Goal: Task Accomplishment & Management: Use online tool/utility

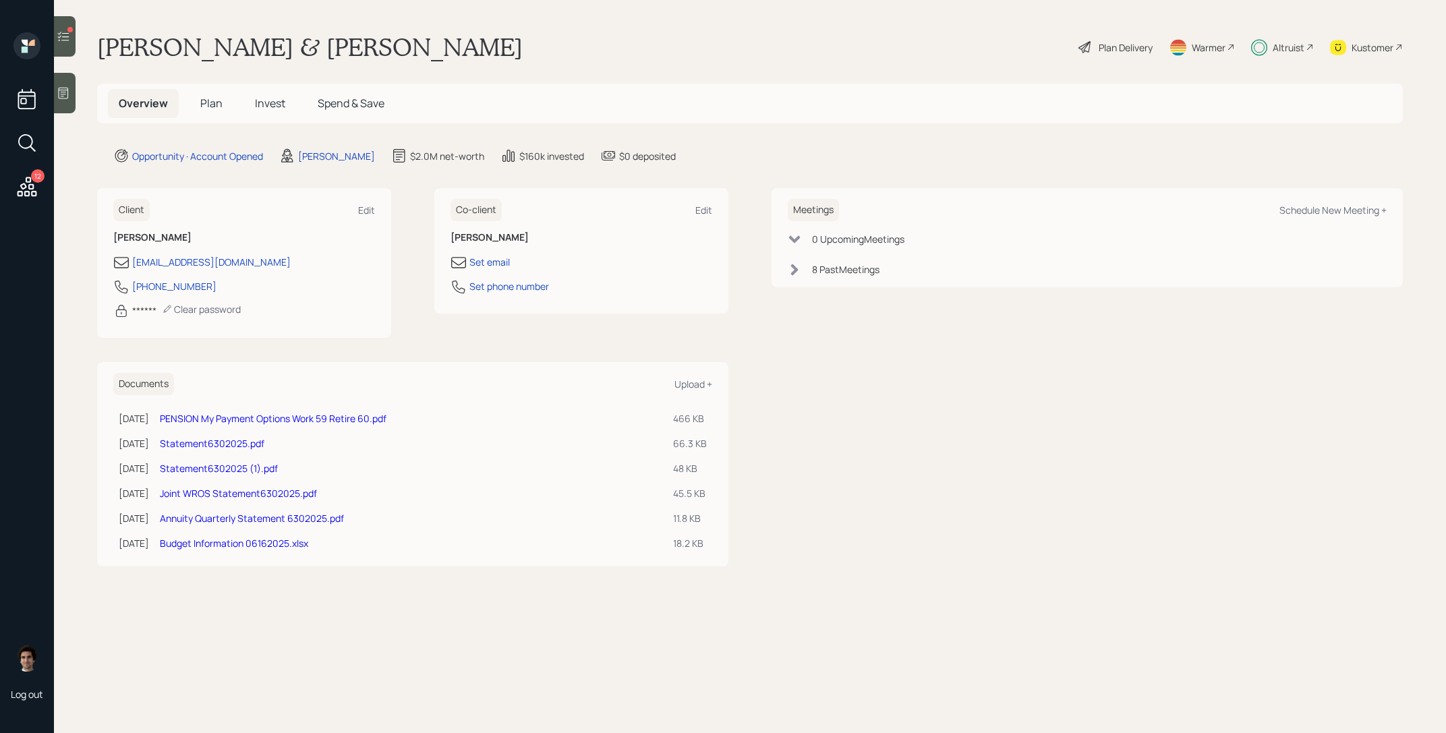
click at [272, 89] on h5 "Invest" at bounding box center [270, 103] width 52 height 29
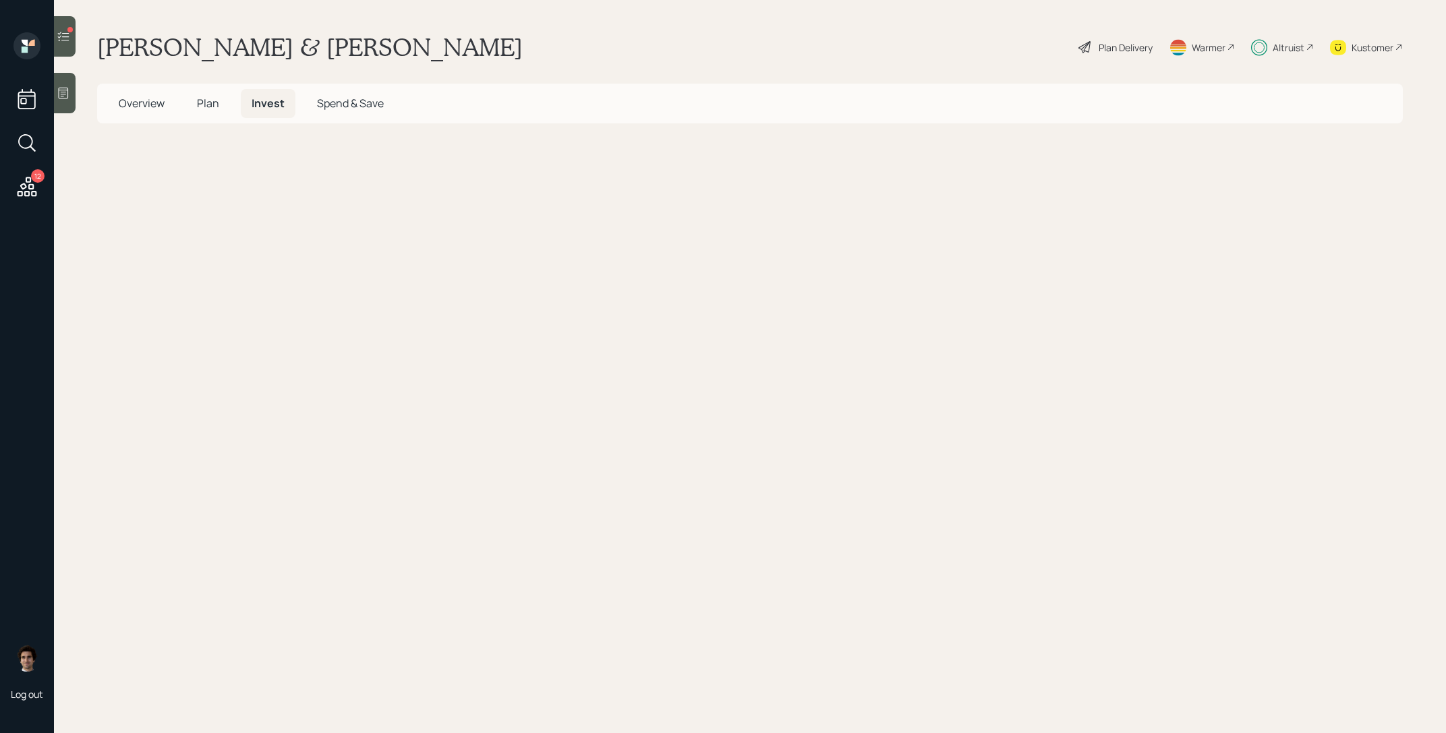
click at [272, 96] on span "Invest" at bounding box center [268, 103] width 33 height 15
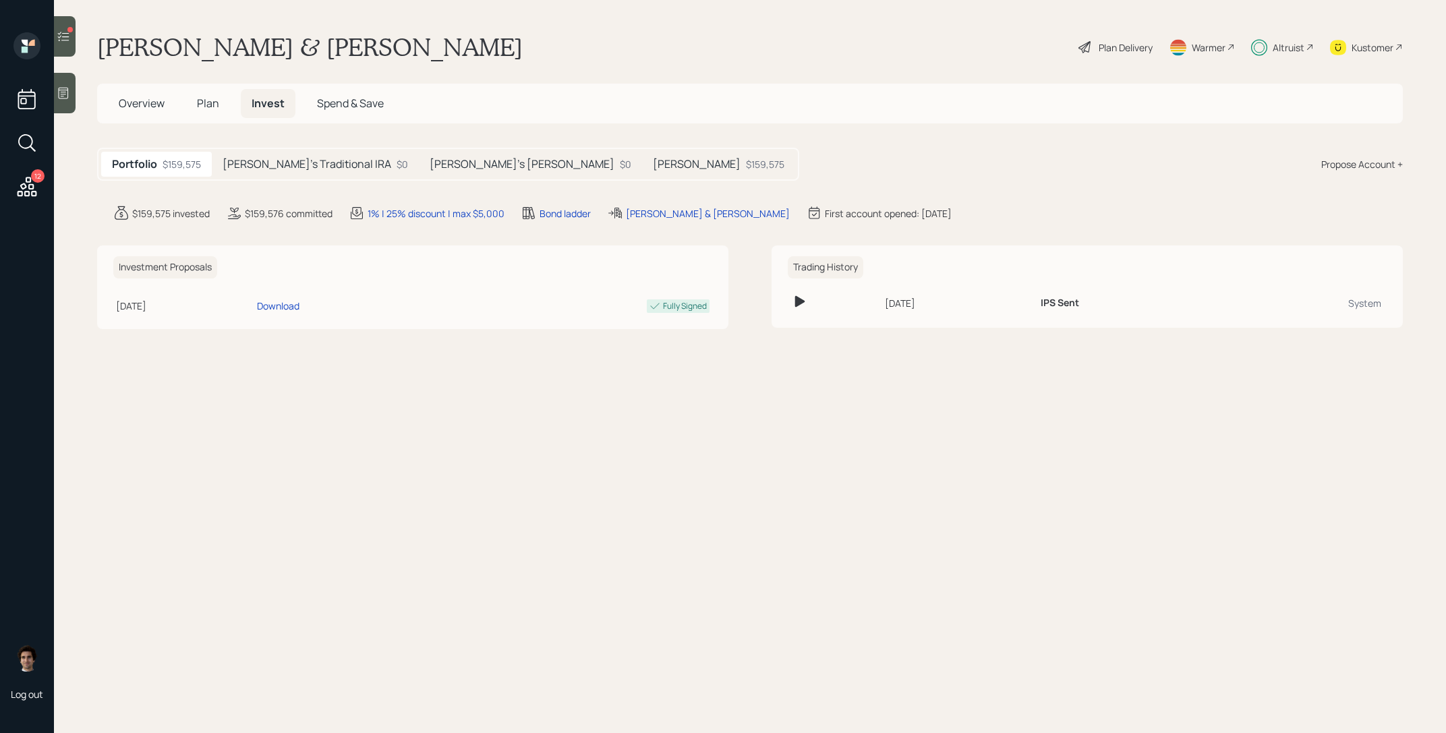
click at [306, 149] on div "Portfolio $159,575 Derek's Traditional IRA $0 Kristie's Roth IRA $0 Roth IRA $1…" at bounding box center [448, 164] width 702 height 33
click at [306, 158] on h5 "Derek's Traditional IRA" at bounding box center [307, 164] width 169 height 13
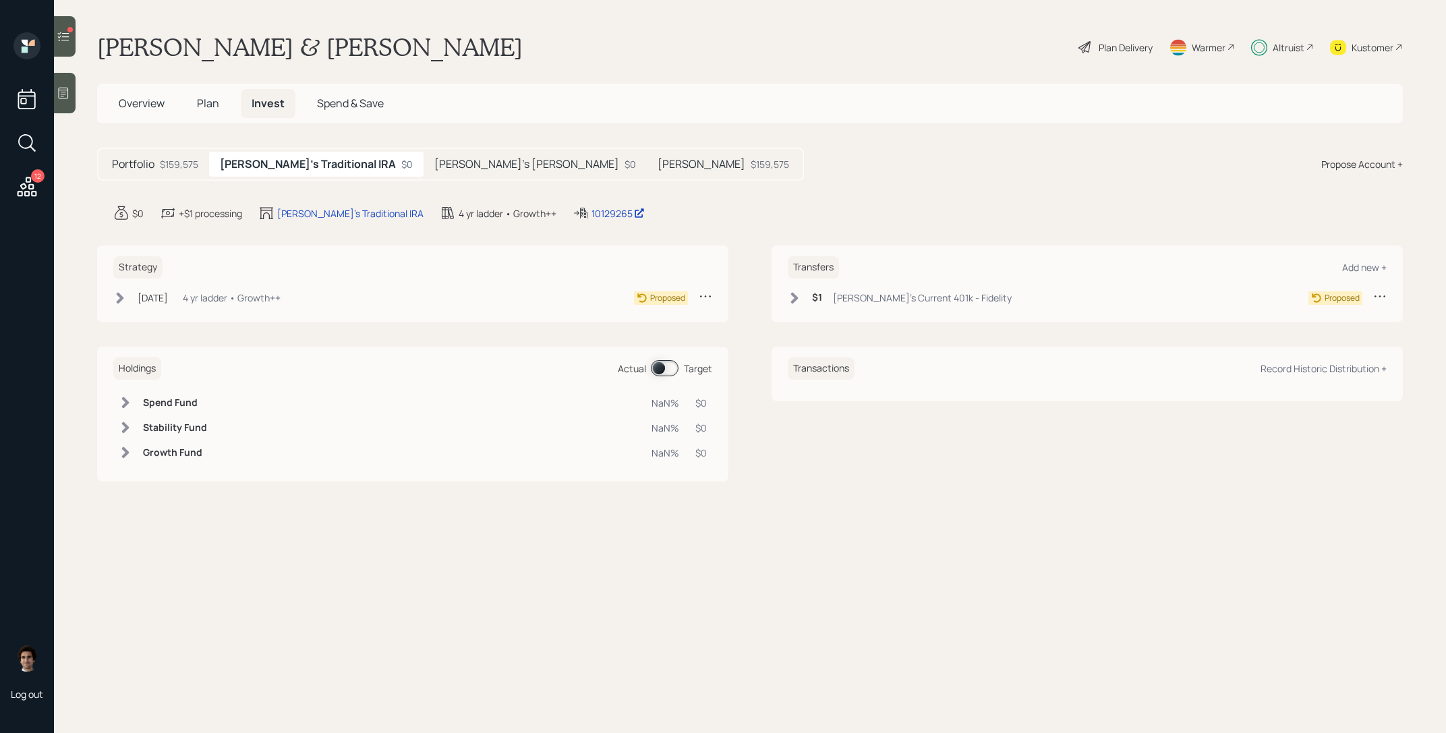
click at [267, 305] on div "Aug 6, 2025 Wednesday, August 6, 2025 11:36 AM EDT 4 yr ladder • Growth++" at bounding box center [196, 297] width 167 height 17
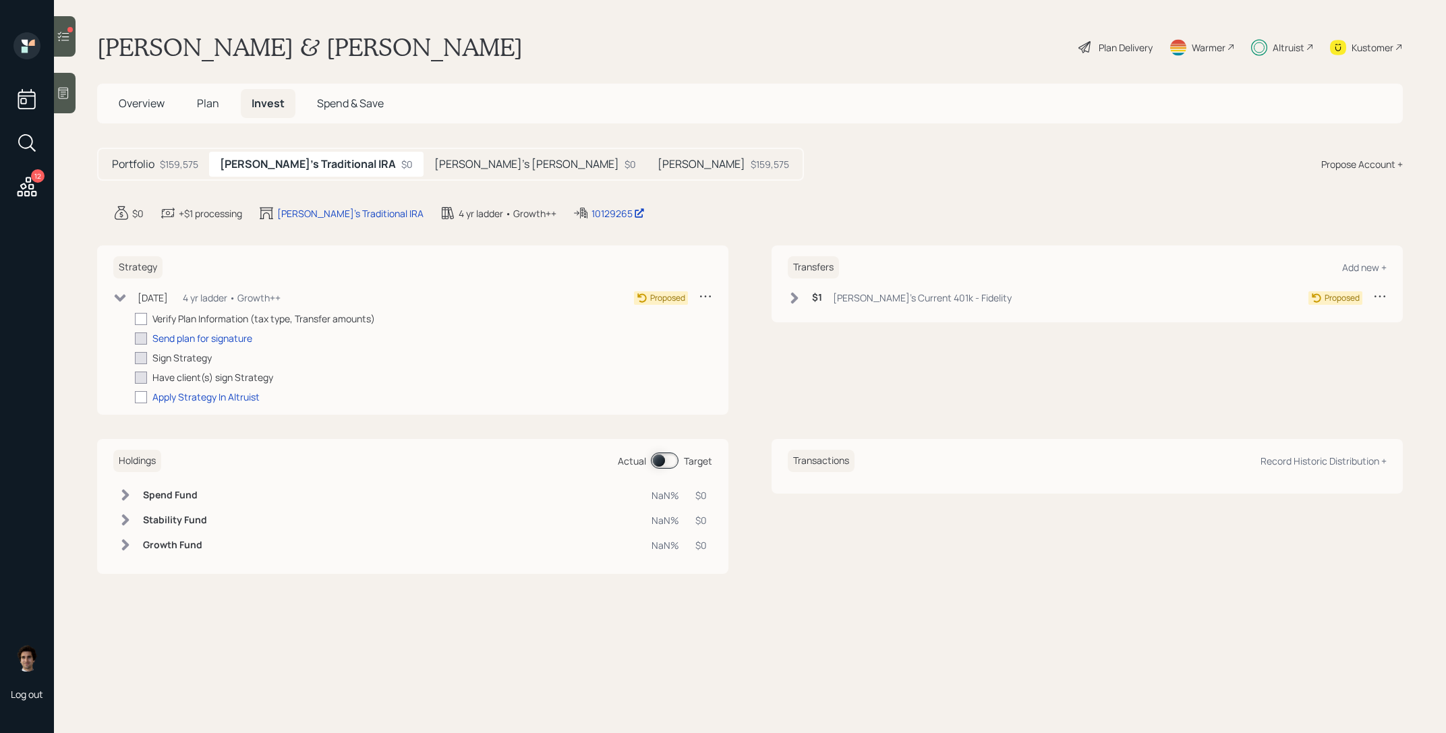
click at [267, 305] on div "Aug 6, 2025 Wednesday, August 6, 2025 11:36 AM EDT 4 yr ladder • Growth++" at bounding box center [196, 297] width 167 height 17
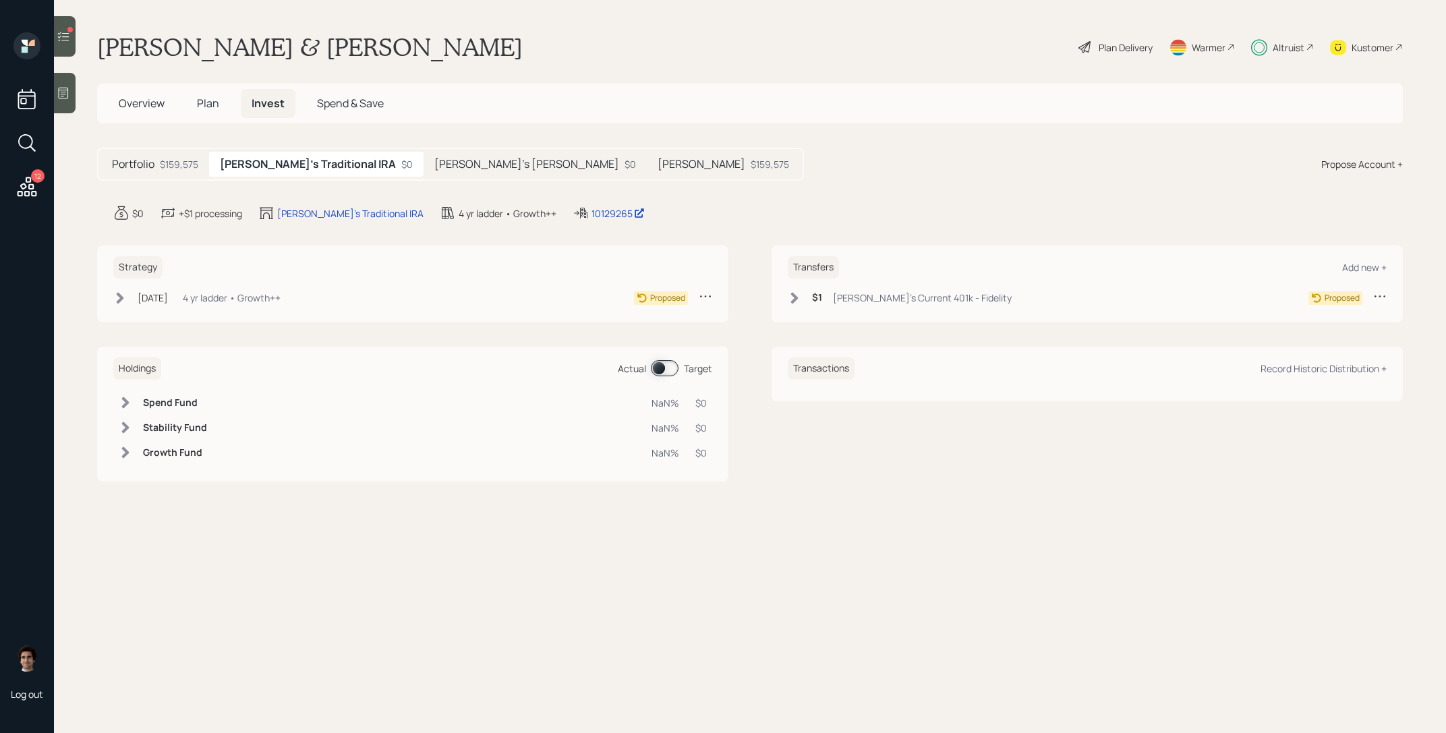
click at [435, 181] on main "Derek & Kristie Robison Plan Delivery Warmer Altruist Kustomer Overview Plan In…" at bounding box center [750, 366] width 1392 height 733
click at [435, 159] on h5 "Kristie's Roth IRA" at bounding box center [526, 164] width 185 height 13
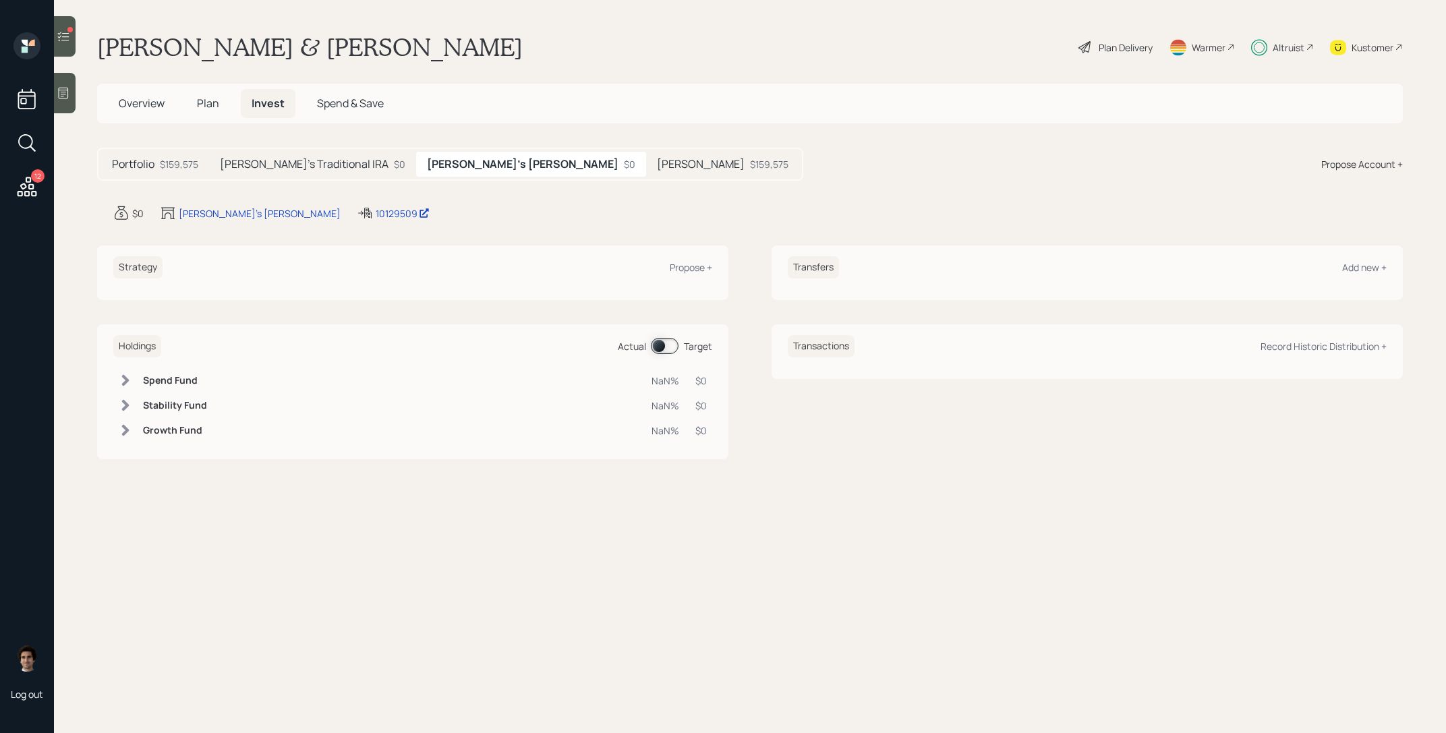
click at [750, 164] on div "$159,575" at bounding box center [769, 164] width 38 height 14
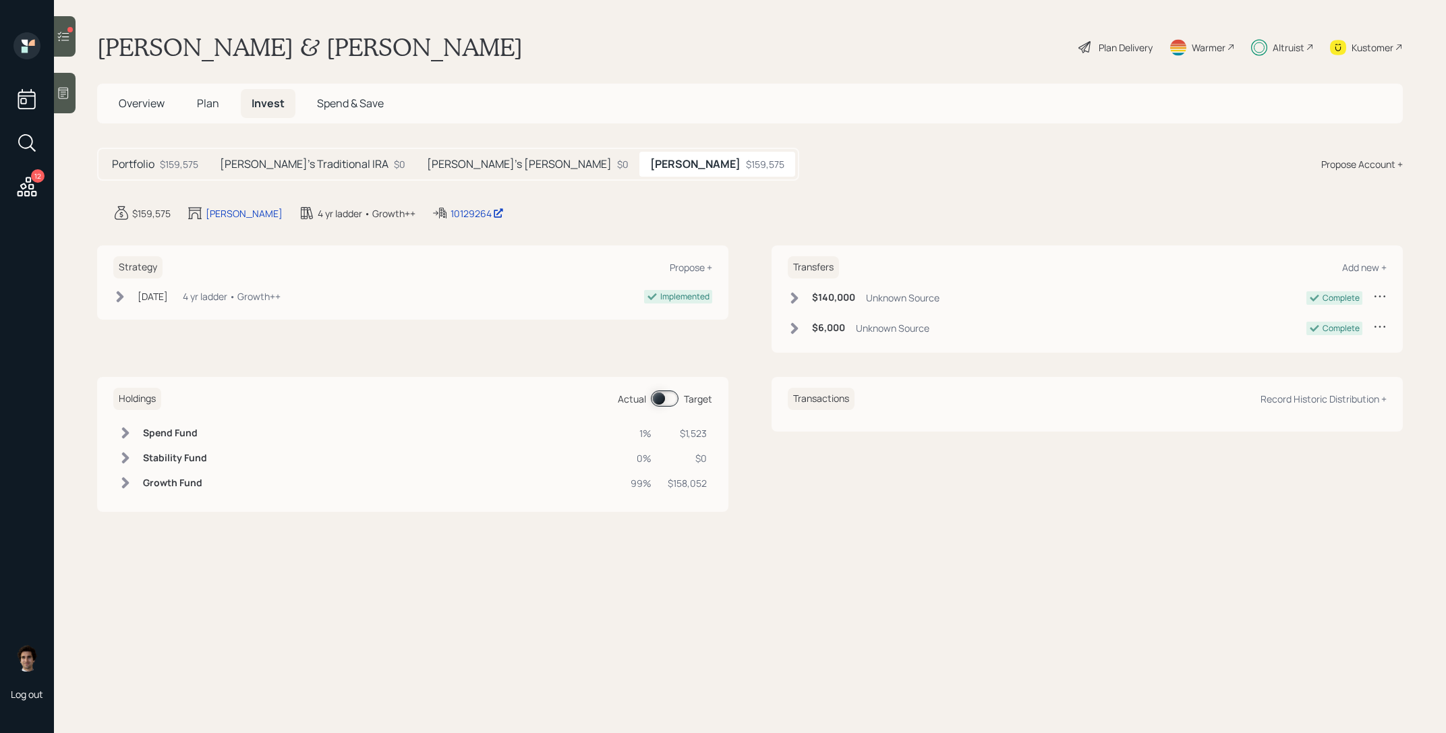
click at [409, 204] on main "Derek & Kristie Robison Plan Delivery Warmer Altruist Kustomer Overview Plan In…" at bounding box center [750, 366] width 1392 height 733
click at [450, 208] on div "10129264" at bounding box center [476, 213] width 53 height 14
click at [48, 175] on div "12 Log out" at bounding box center [27, 366] width 54 height 733
click at [24, 195] on icon at bounding box center [28, 187] width 20 height 20
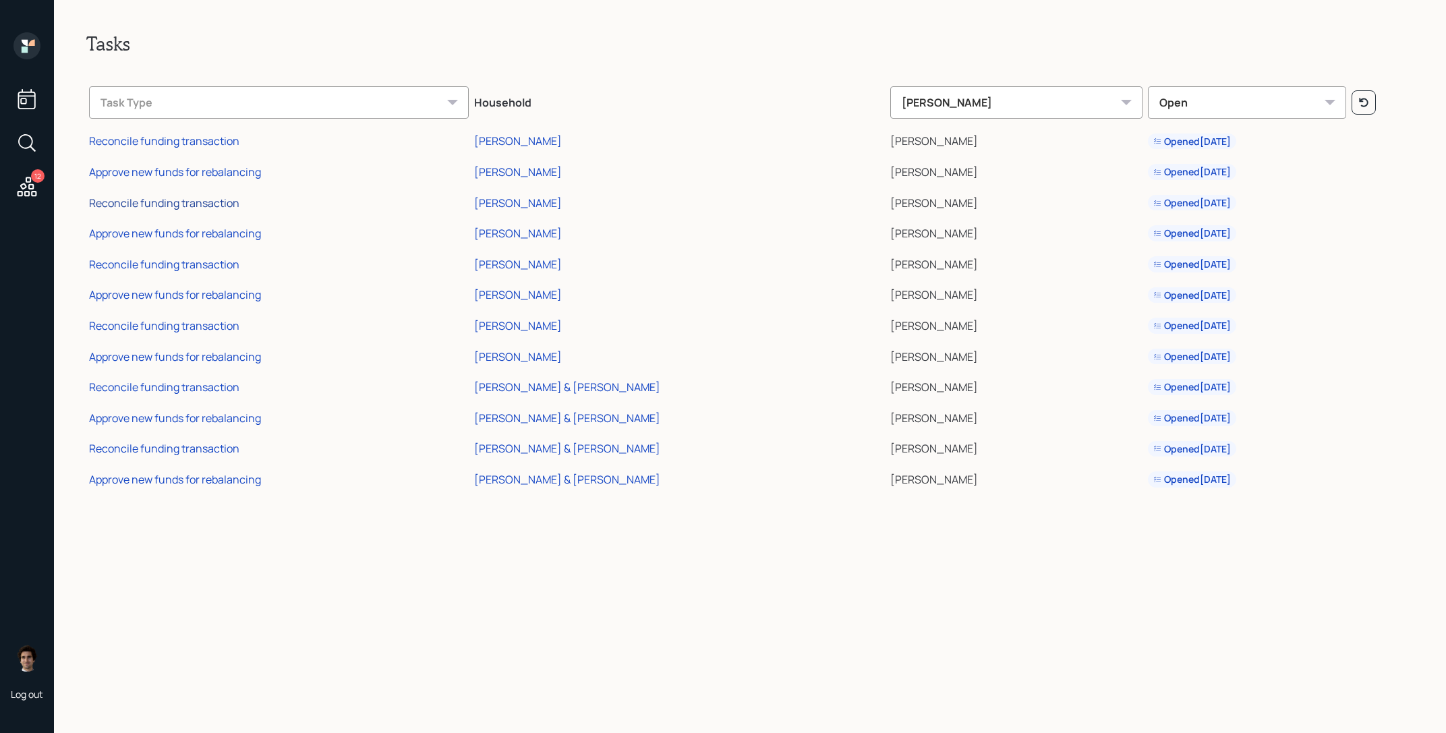
click at [171, 205] on div "Reconcile funding transaction" at bounding box center [164, 203] width 150 height 15
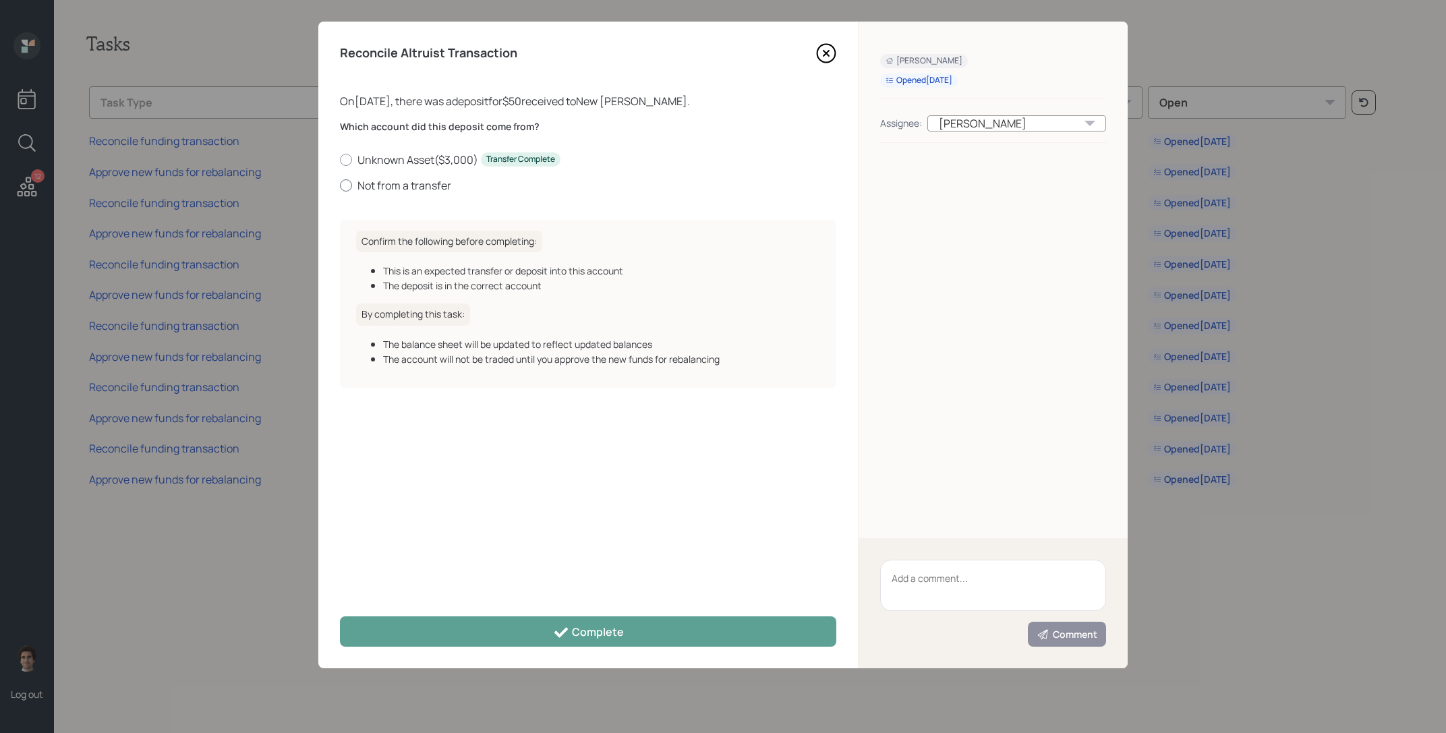
click at [412, 183] on label "Not from a transfer" at bounding box center [588, 185] width 496 height 15
click at [340, 185] on input "Not from a transfer" at bounding box center [339, 185] width 1 height 1
radio input "true"
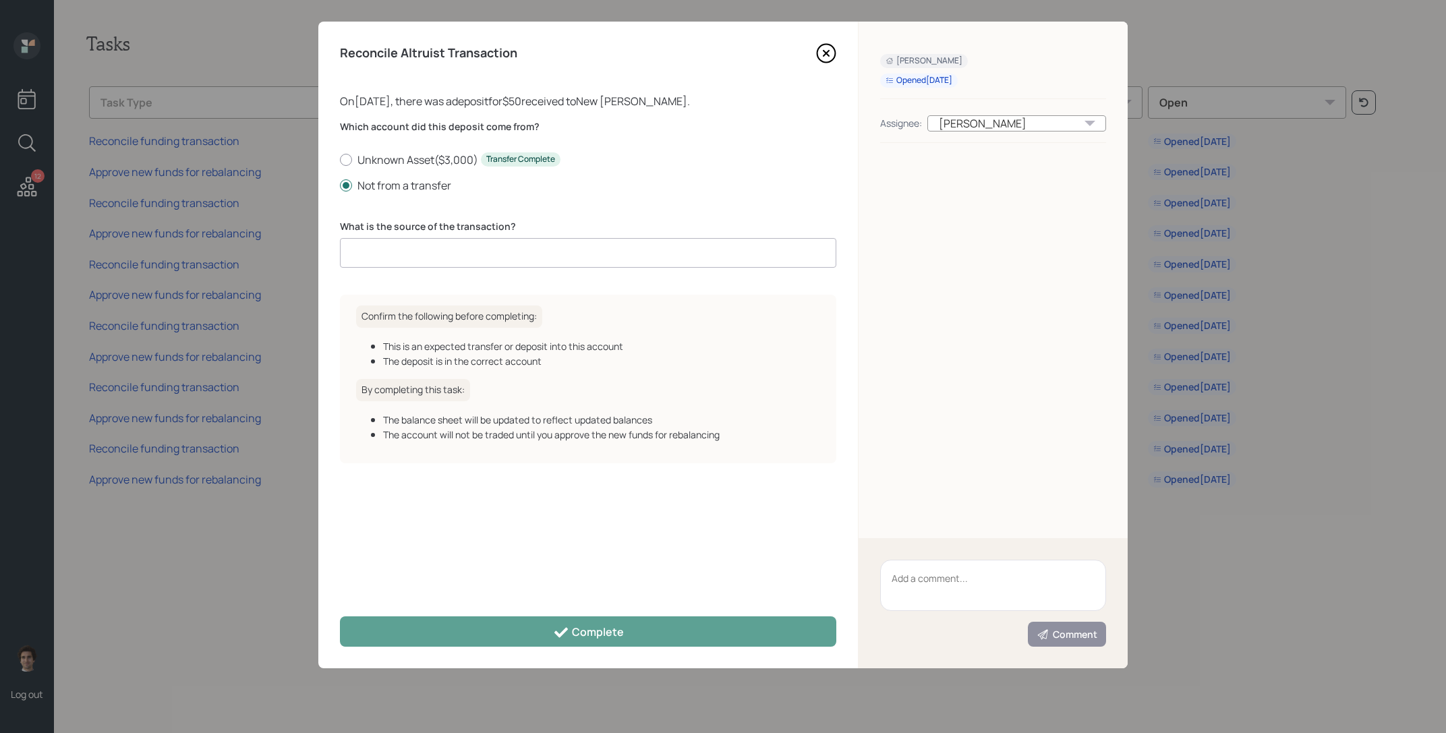
click at [495, 243] on input at bounding box center [588, 253] width 496 height 30
type input "client deposit"
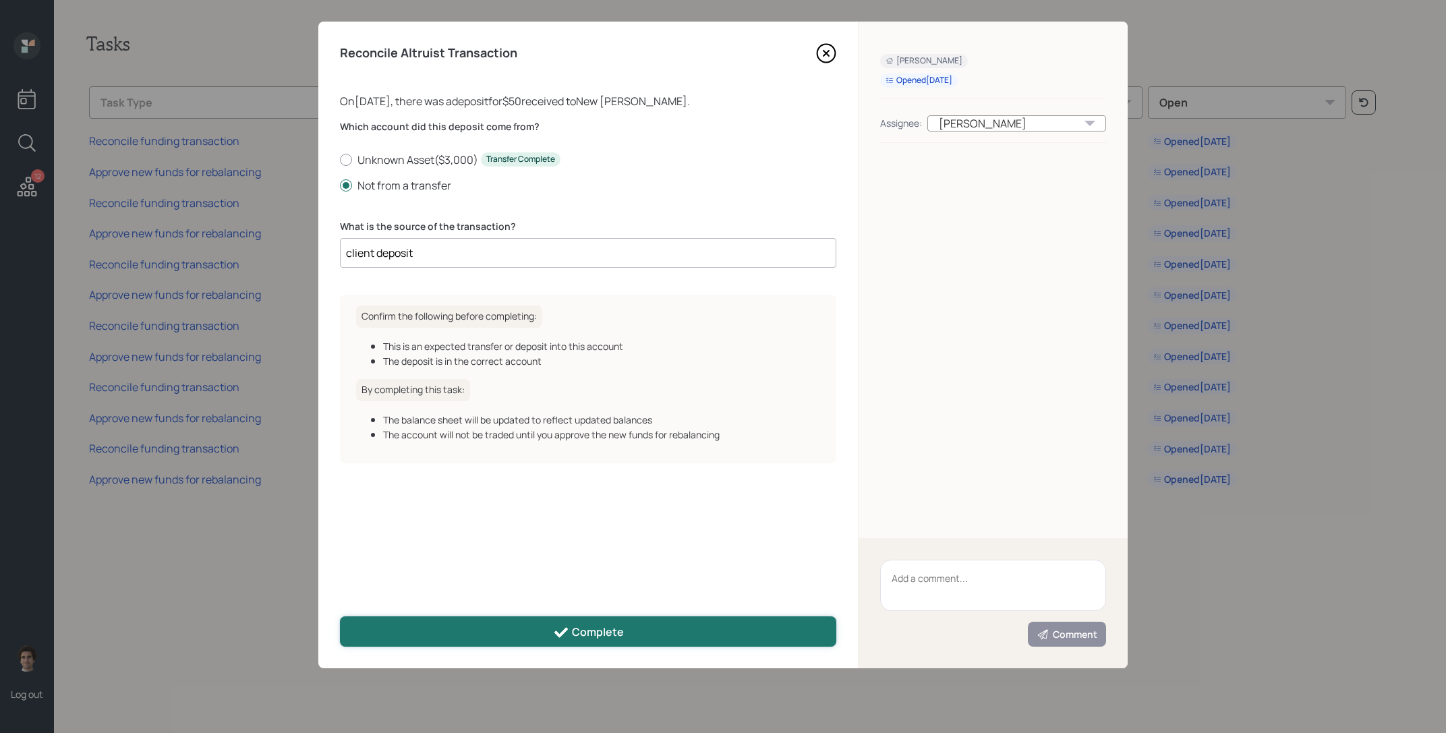
click at [525, 640] on button "Complete" at bounding box center [588, 631] width 496 height 30
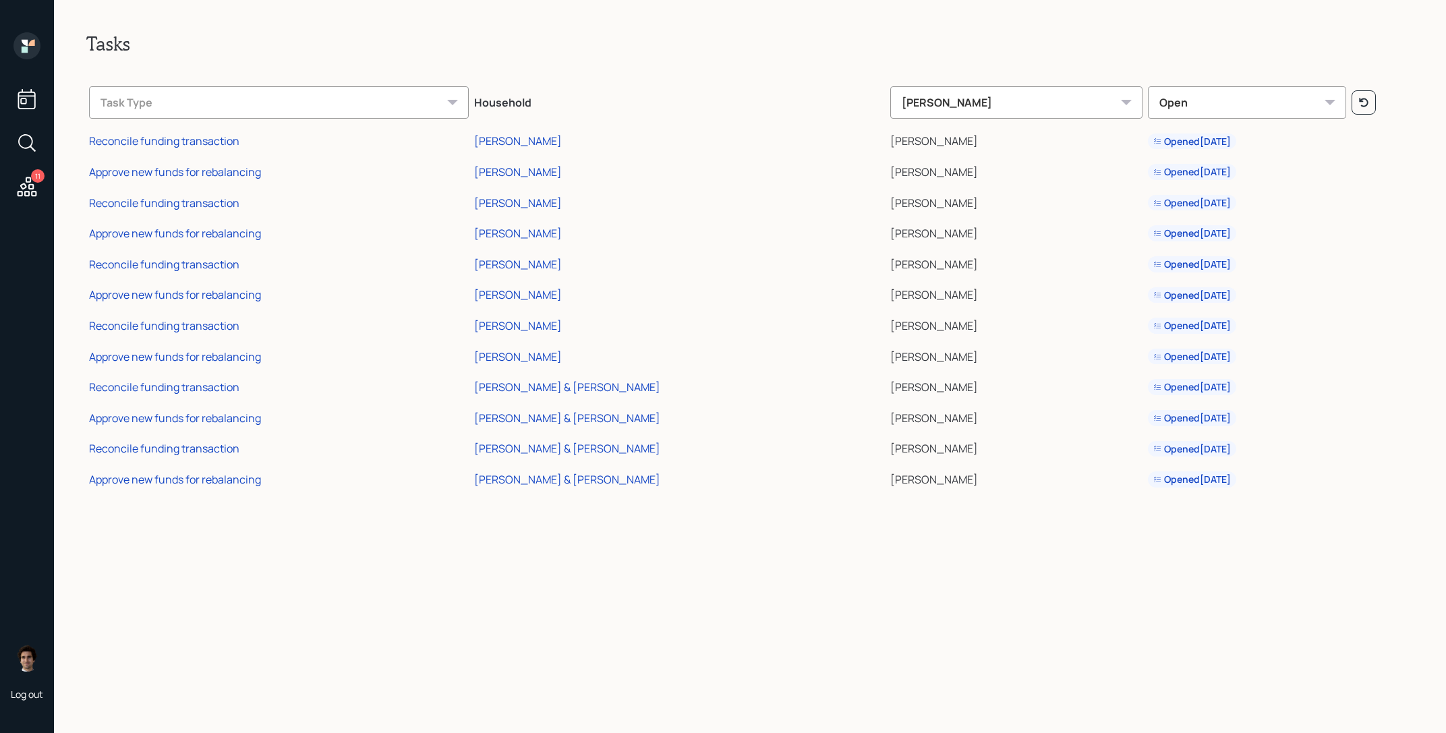
click at [206, 244] on td "Approve new funds for rebalancing" at bounding box center [278, 231] width 385 height 31
click at [206, 241] on td "Approve new funds for rebalancing" at bounding box center [278, 231] width 385 height 31
click at [206, 238] on div "Approve new funds for rebalancing" at bounding box center [175, 233] width 172 height 15
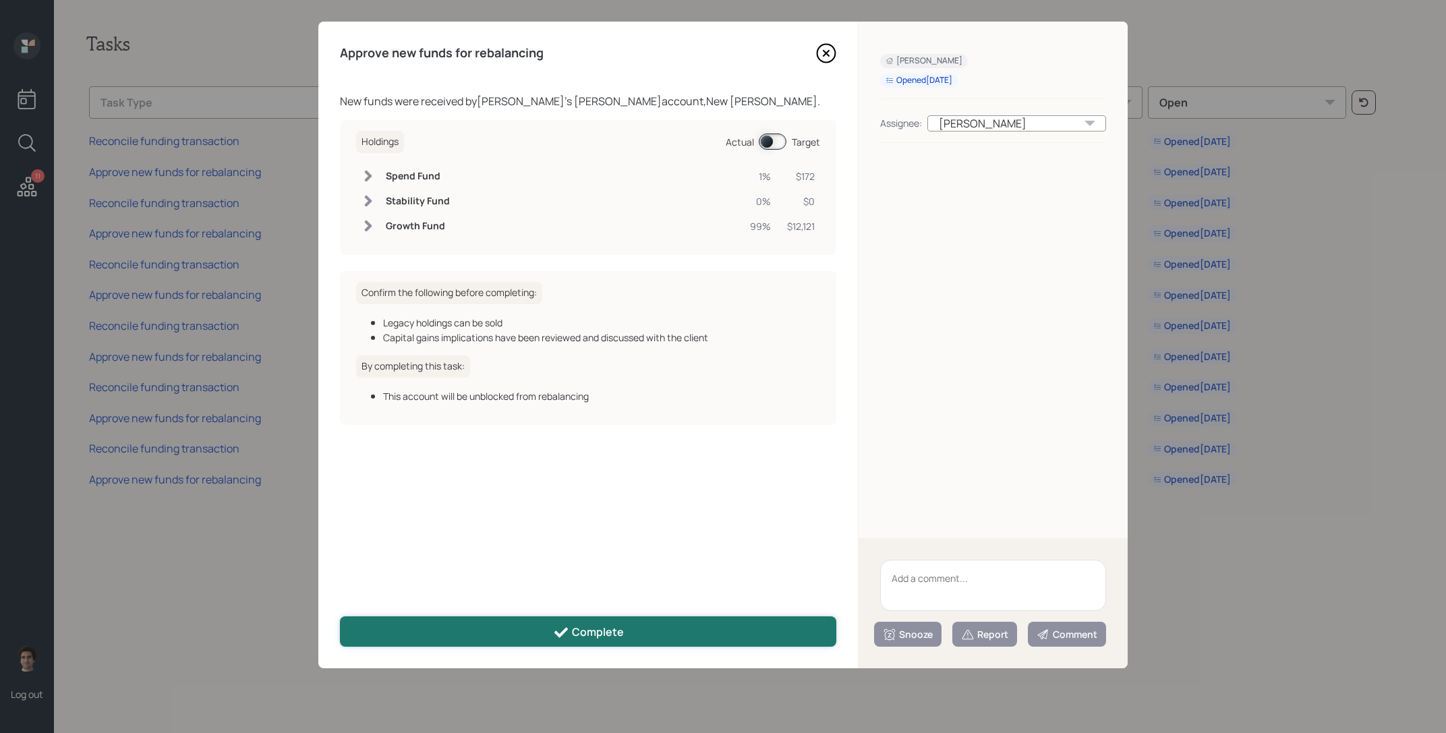
click at [531, 624] on button "Complete" at bounding box center [588, 631] width 496 height 30
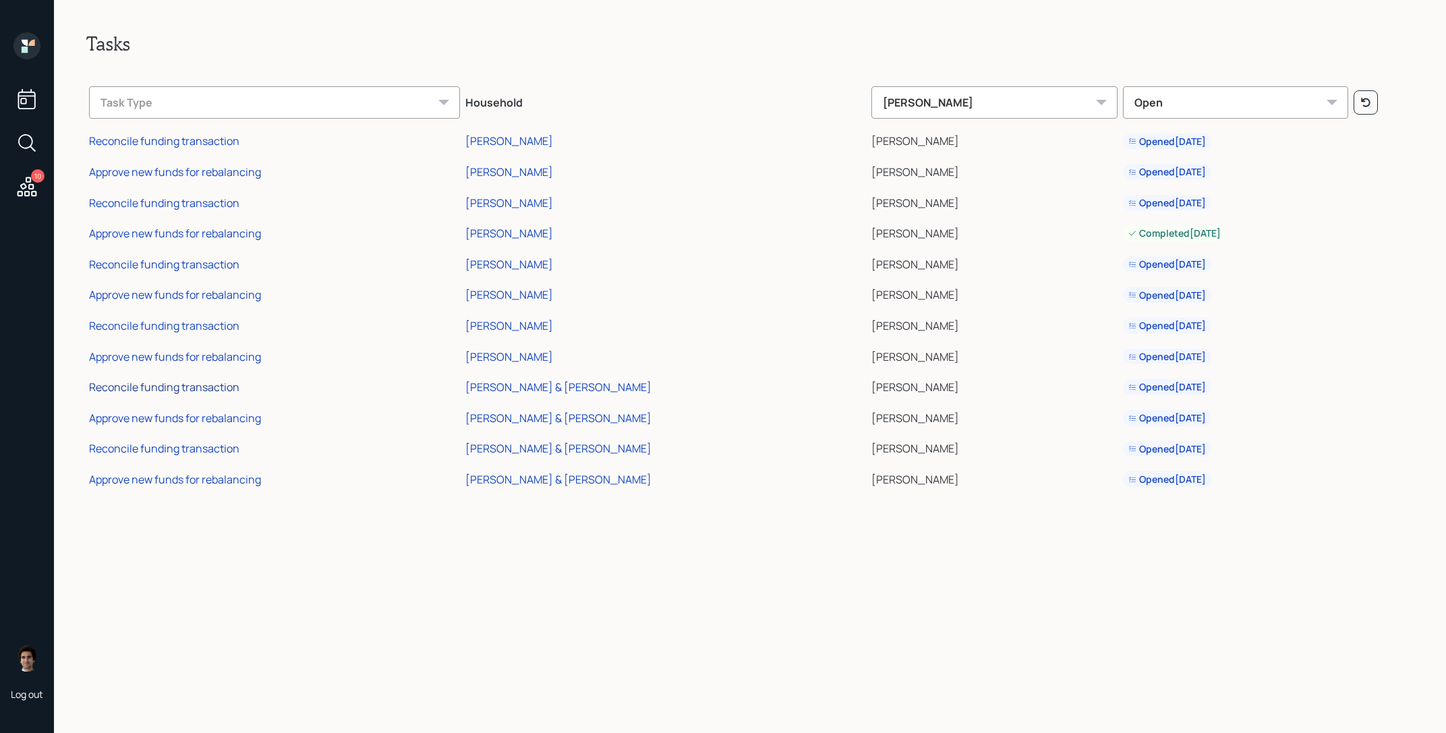
click at [165, 389] on div "Reconcile funding transaction" at bounding box center [164, 387] width 150 height 15
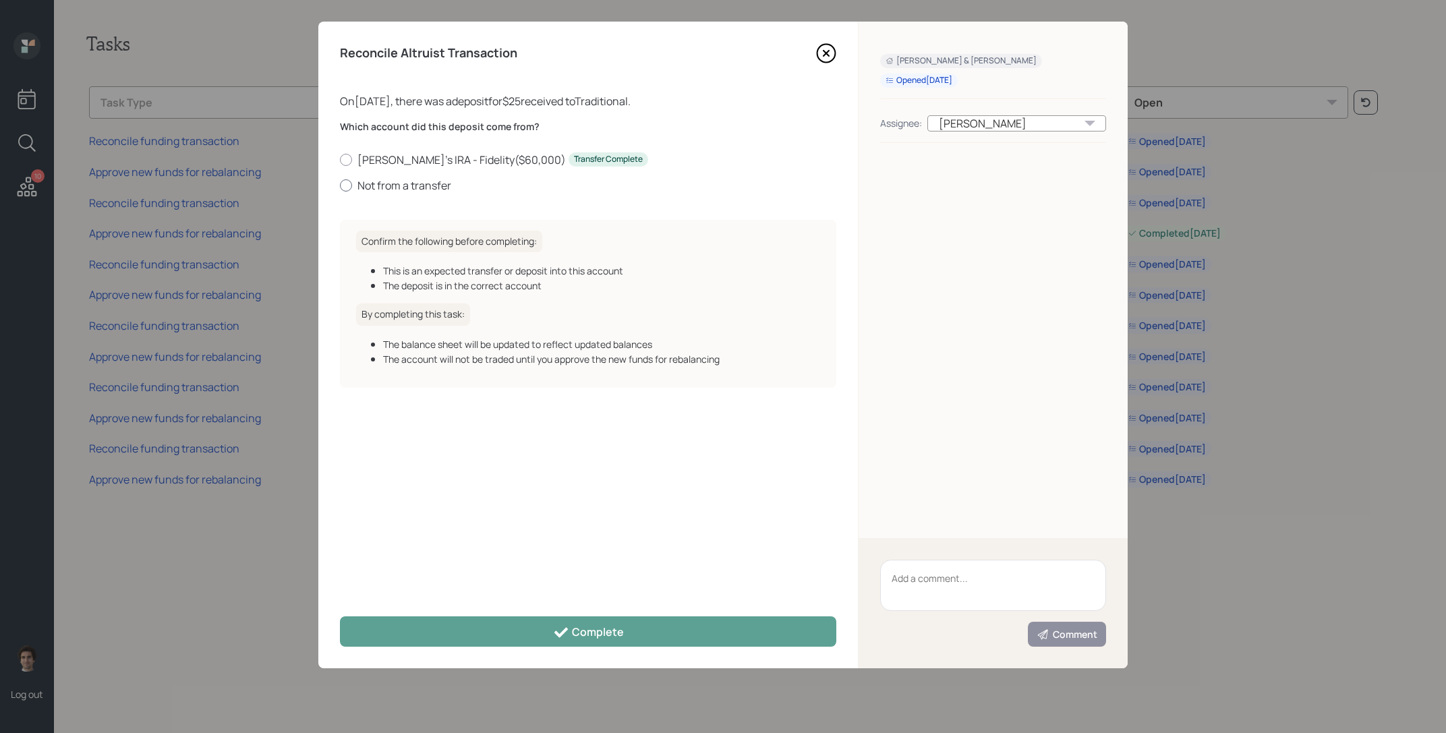
click at [382, 181] on label "Not from a transfer" at bounding box center [588, 185] width 496 height 15
click at [340, 185] on input "Not from a transfer" at bounding box center [339, 185] width 1 height 1
radio input "true"
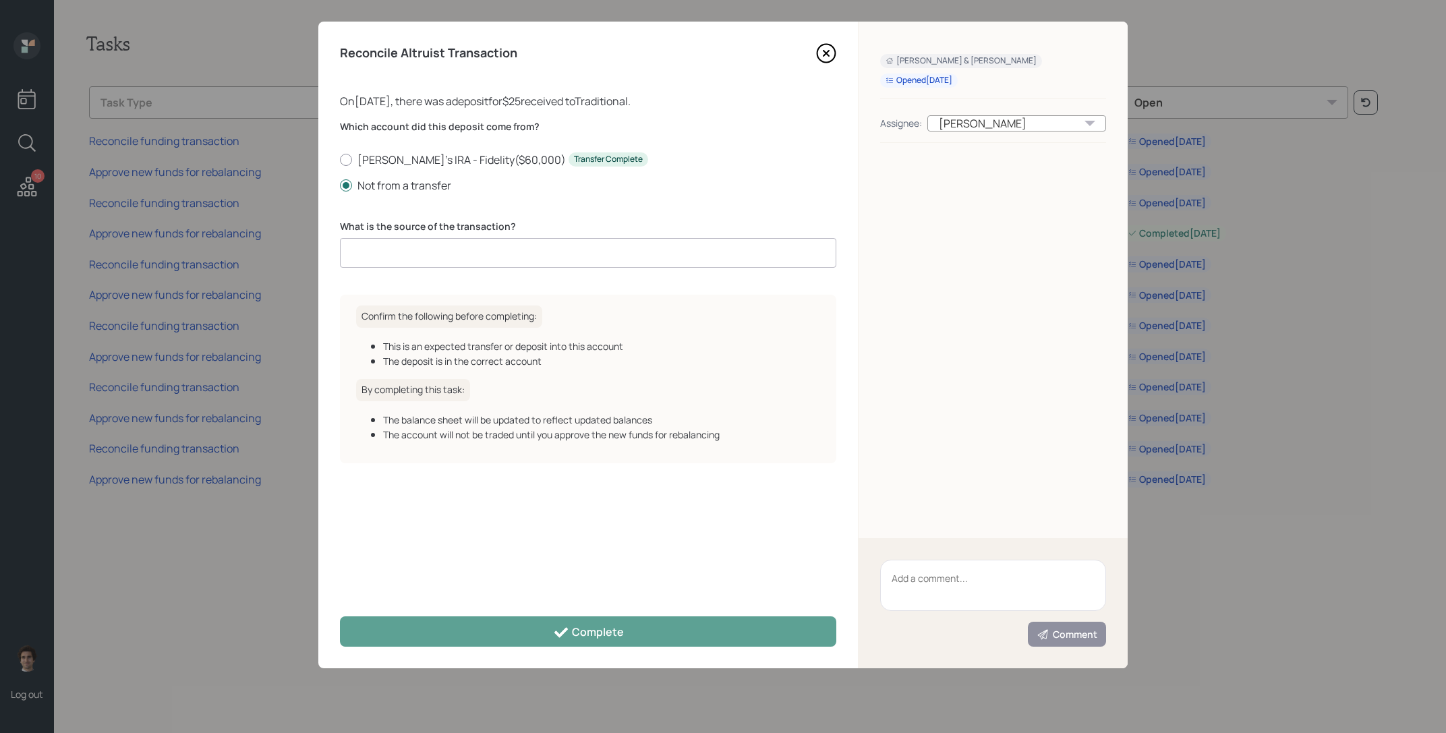
click at [423, 252] on input at bounding box center [588, 253] width 496 height 30
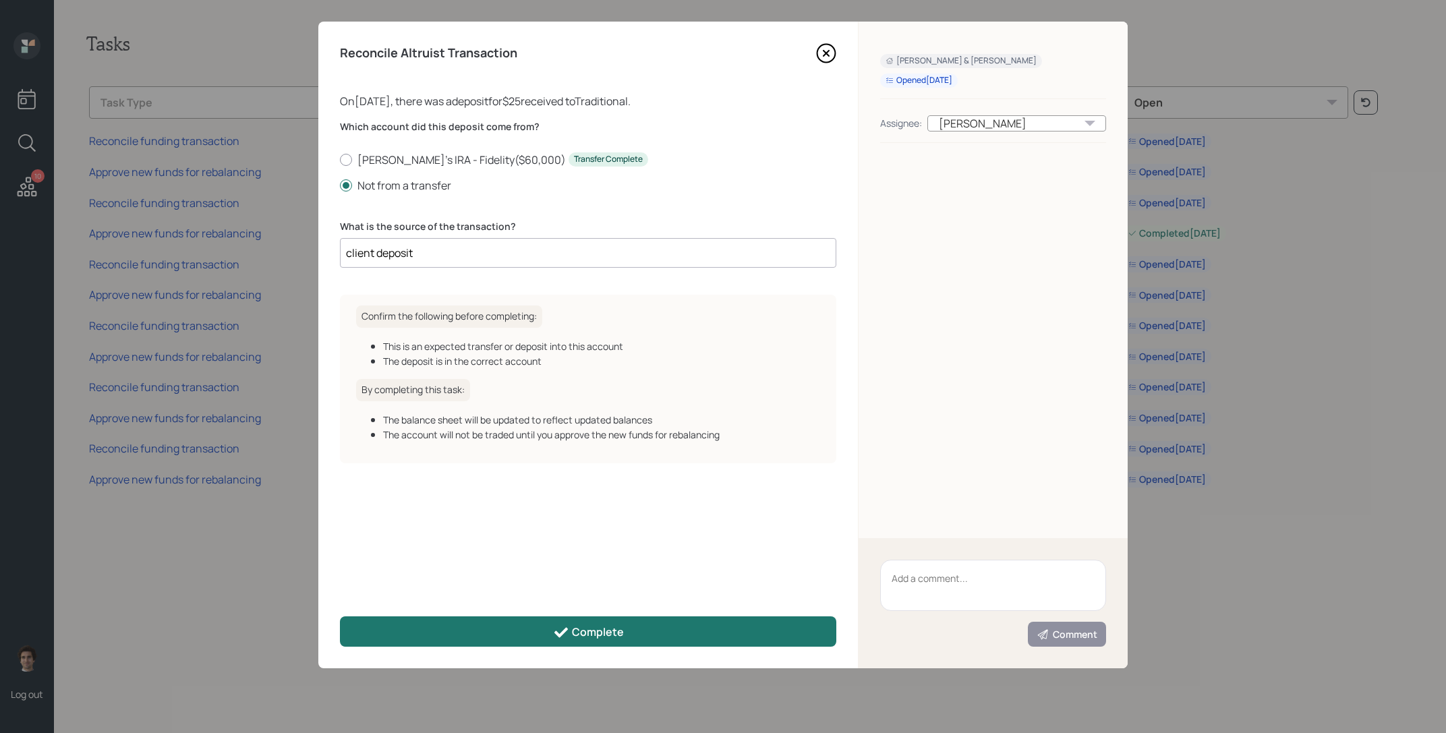
type input "client deposit"
click at [440, 625] on button "Complete" at bounding box center [588, 631] width 496 height 30
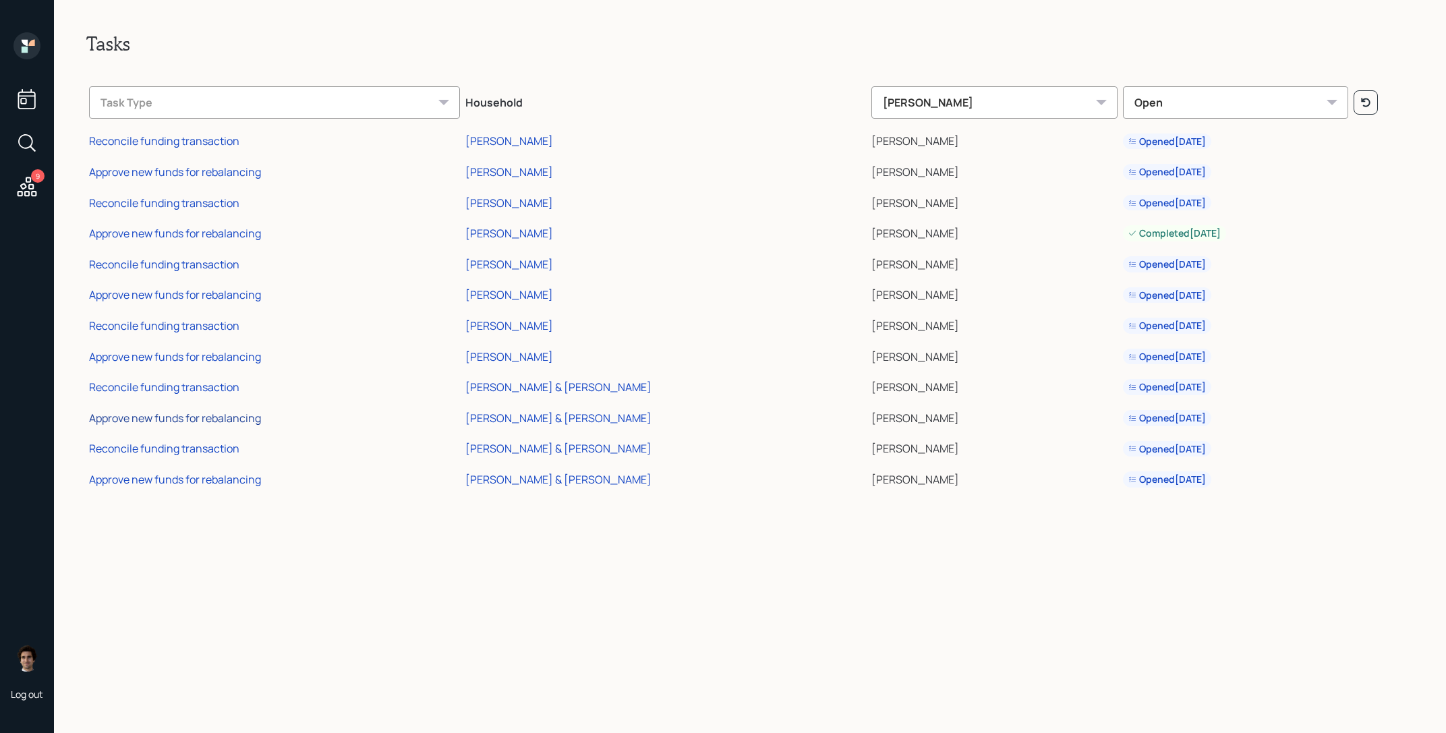
click at [210, 421] on div "Approve new funds for rebalancing" at bounding box center [175, 418] width 172 height 15
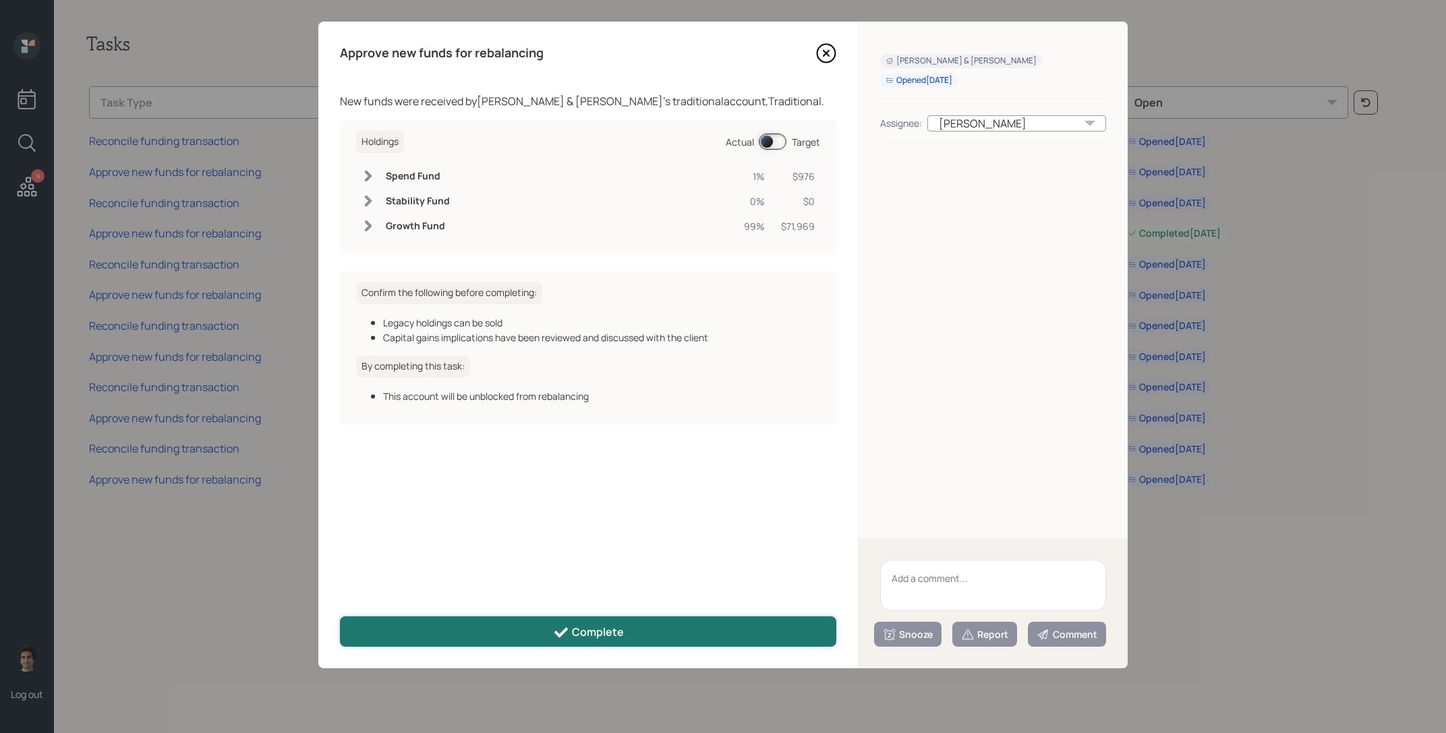
click at [717, 630] on button "Complete" at bounding box center [588, 631] width 496 height 30
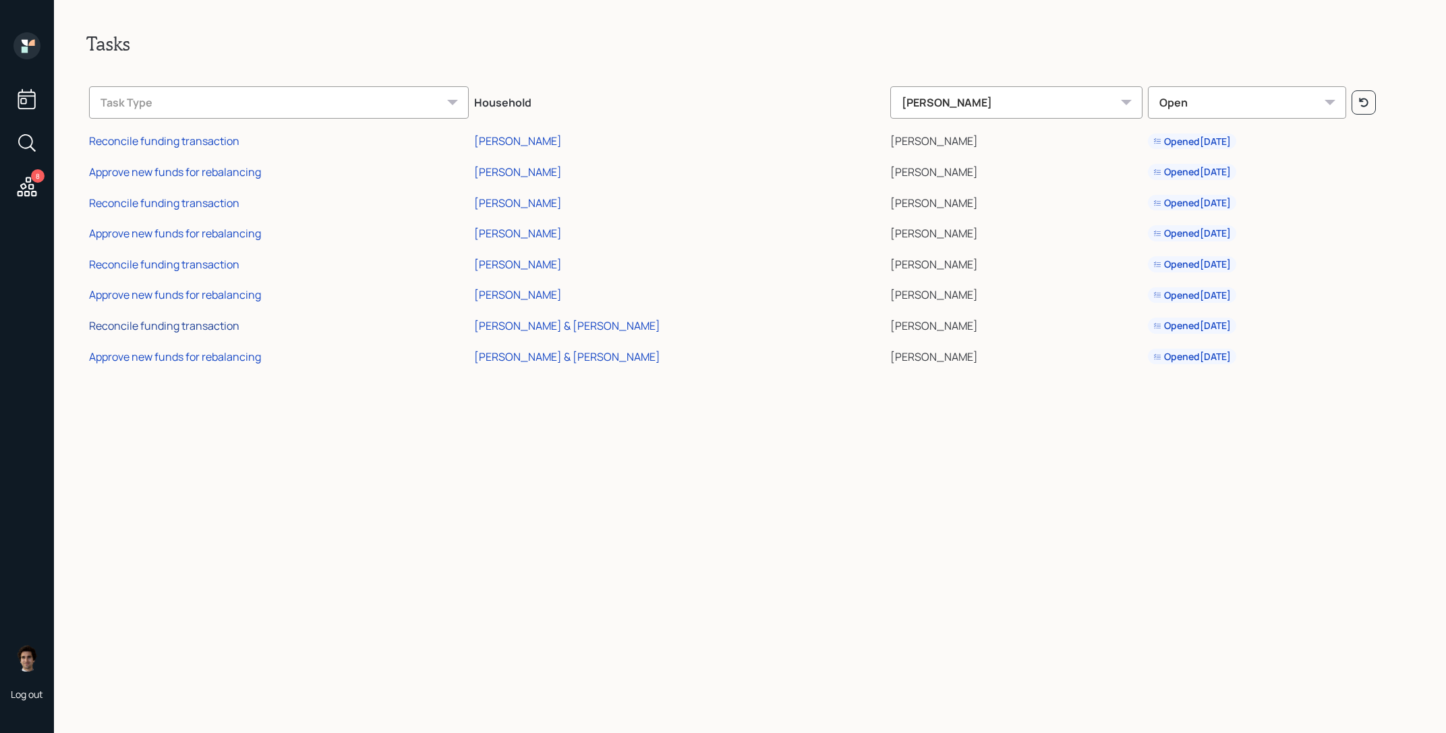
click at [179, 331] on div "Reconcile funding transaction" at bounding box center [164, 325] width 150 height 15
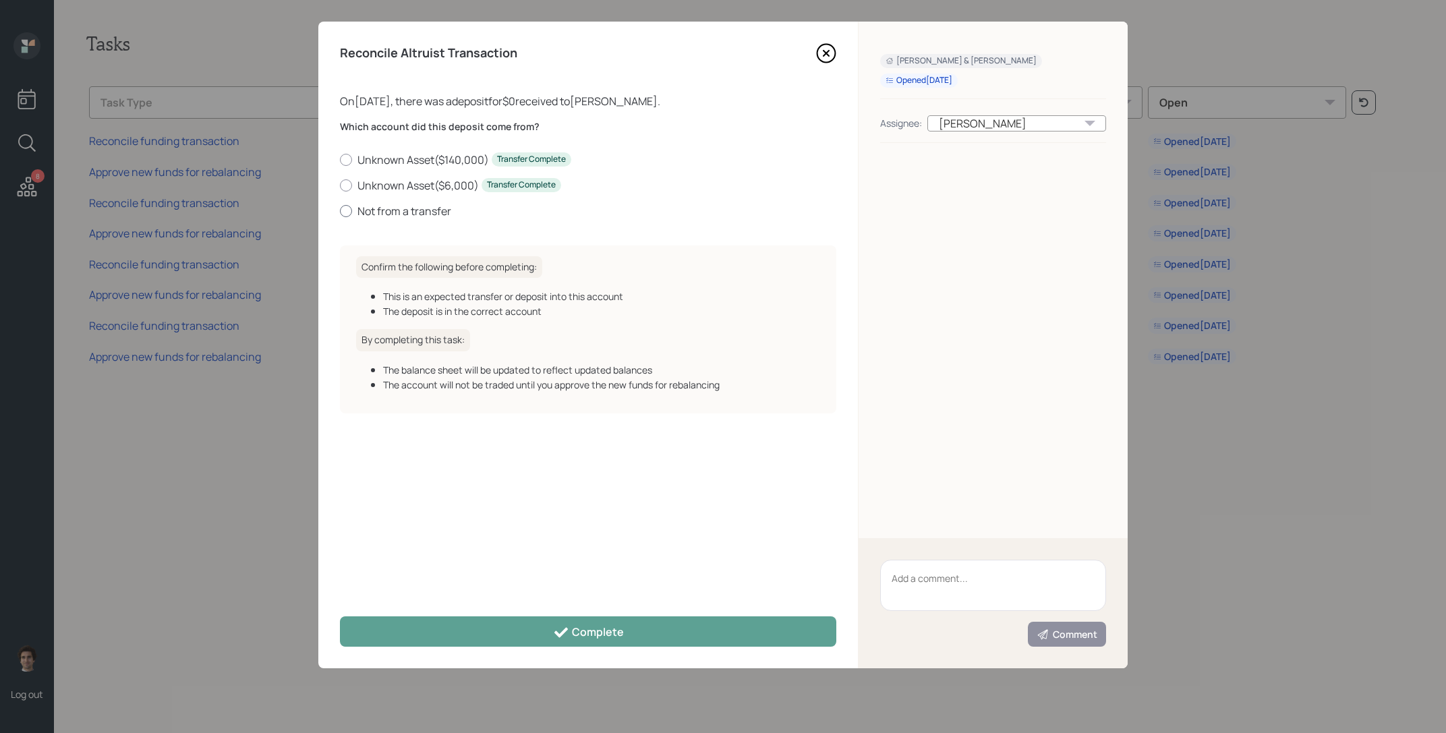
click at [375, 211] on label "Not from a transfer" at bounding box center [588, 211] width 496 height 15
click at [340, 211] on input "Not from a transfer" at bounding box center [339, 210] width 1 height 1
radio input "true"
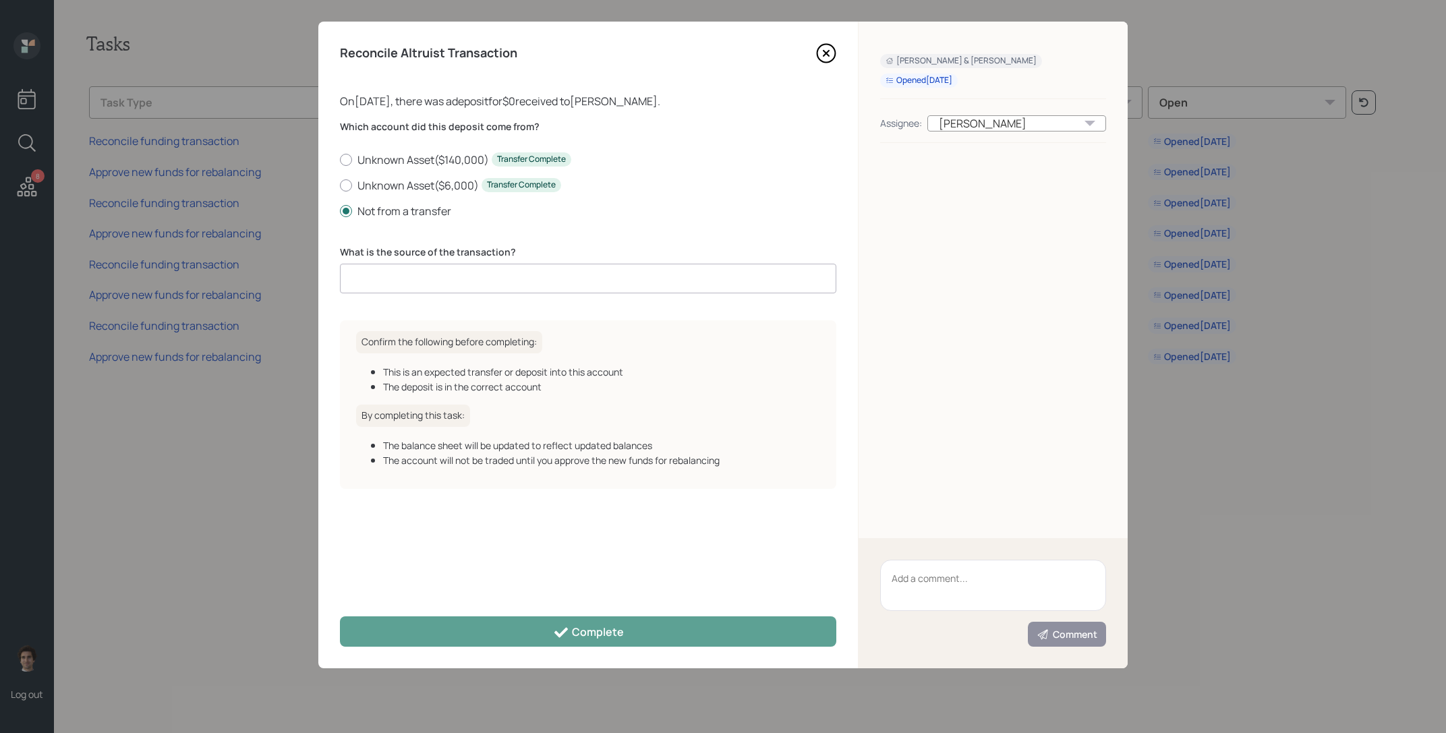
click at [547, 268] on input at bounding box center [588, 279] width 496 height 30
type input "ACAT journal"
click at [556, 649] on div "Reconcile Altruist Transaction On 10/02/2025 , there was a deposit for $0 recei…" at bounding box center [587, 345] width 539 height 647
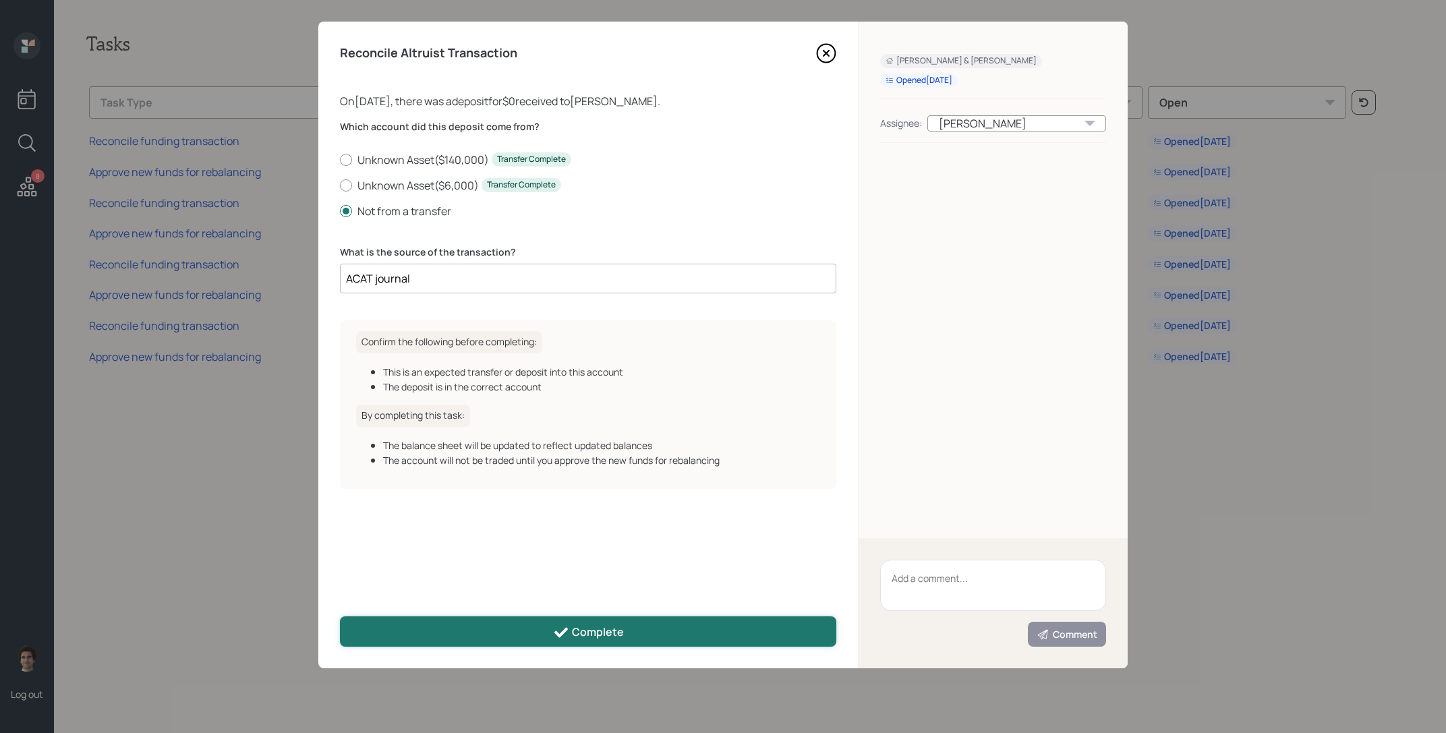
click at [572, 625] on div "Complete" at bounding box center [588, 632] width 71 height 16
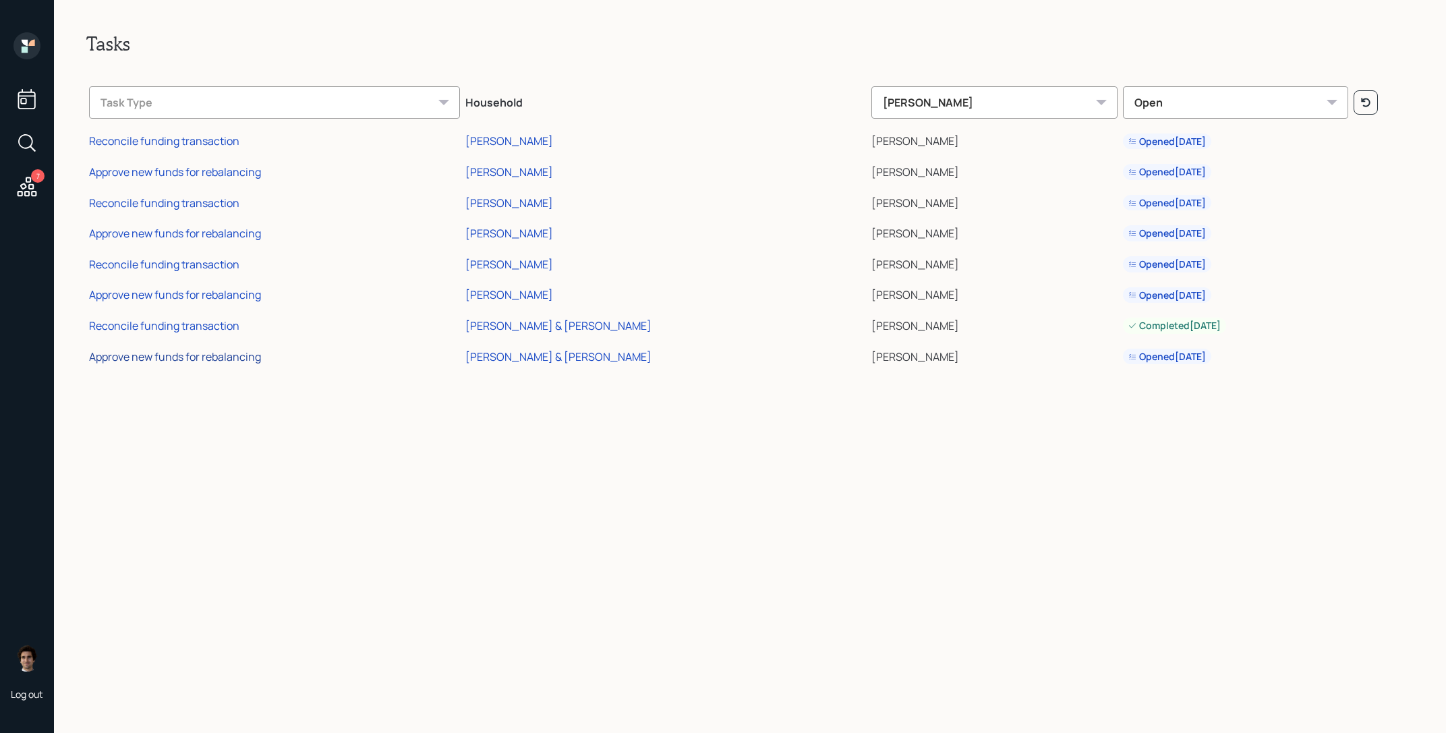
click at [212, 359] on div "Approve new funds for rebalancing" at bounding box center [175, 356] width 172 height 15
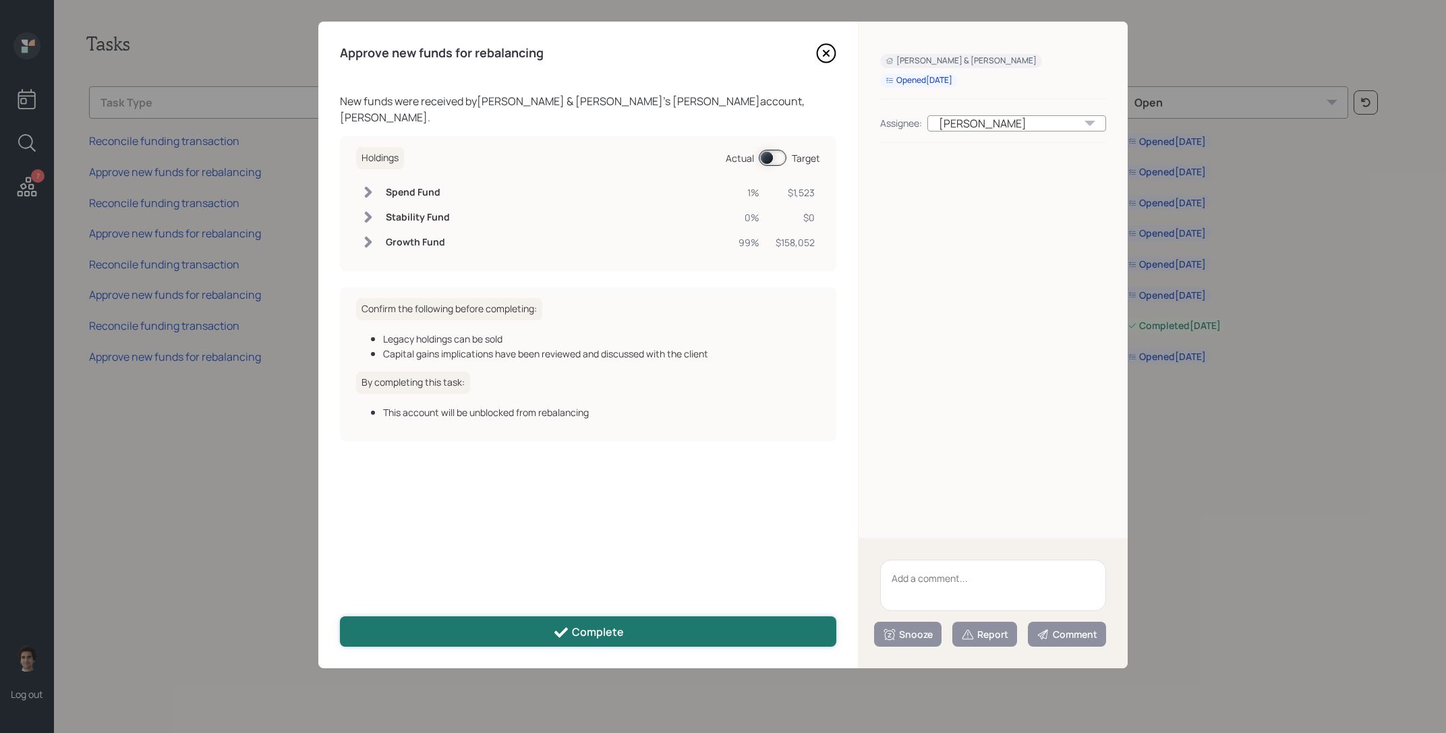
click at [557, 617] on button "Complete" at bounding box center [588, 631] width 496 height 30
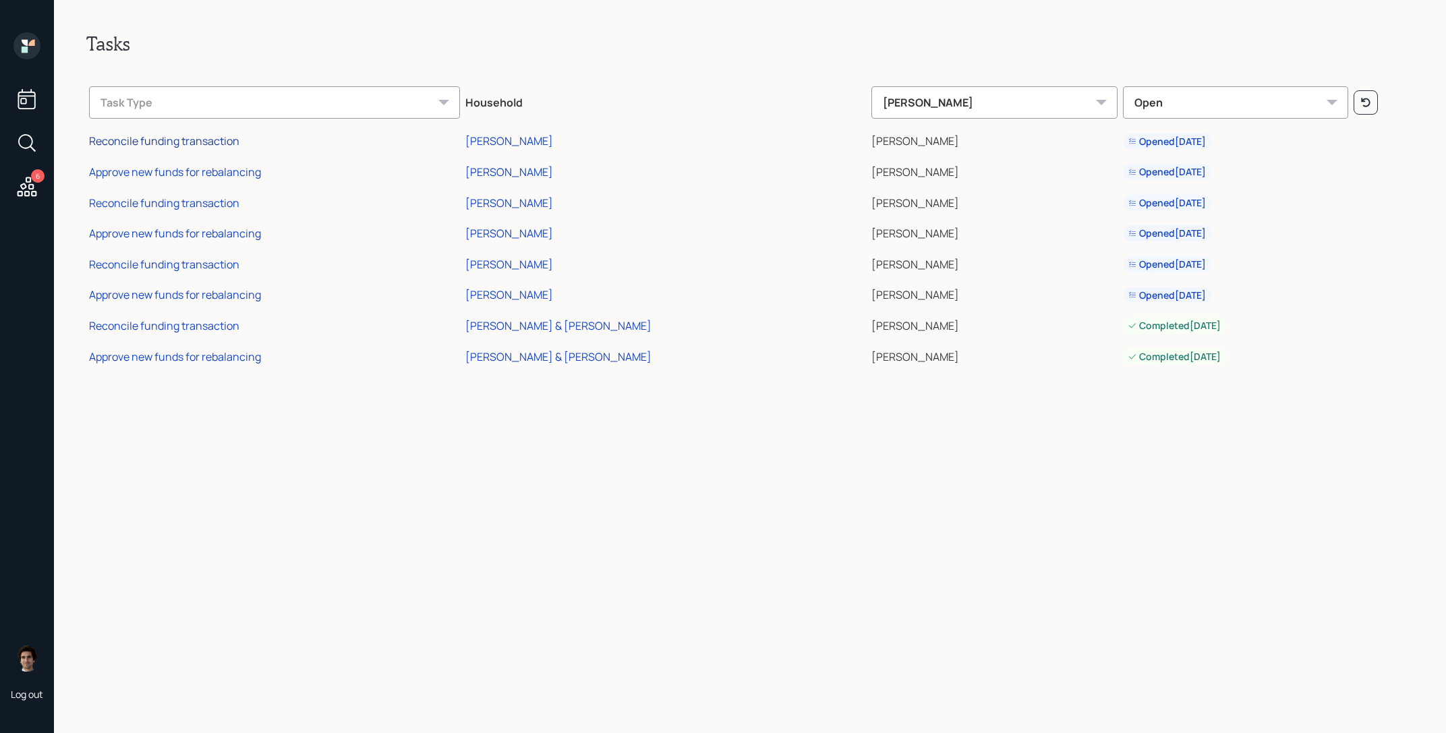
click at [210, 145] on div "Reconcile funding transaction" at bounding box center [164, 141] width 150 height 15
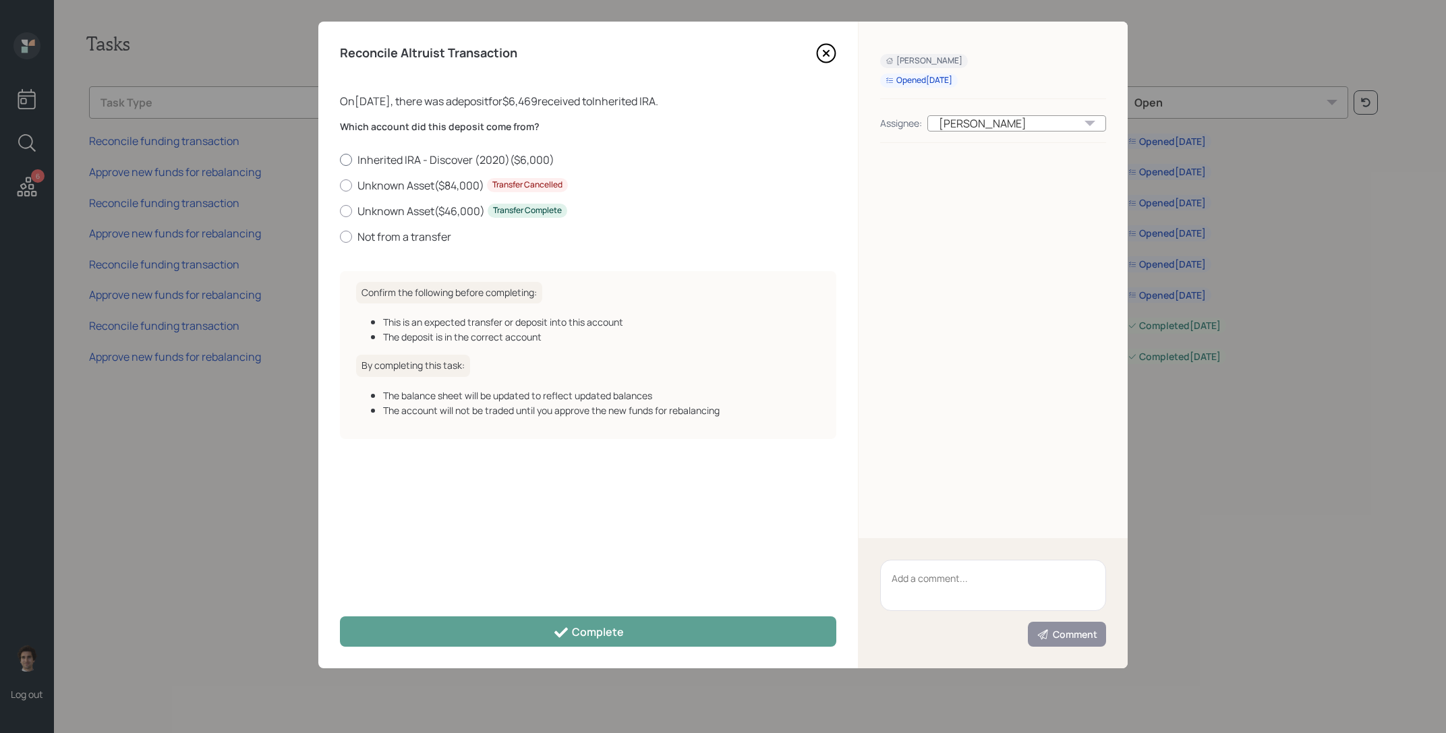
click at [438, 159] on label "Inherited IRA - Discover (2020) ( $6,000 )" at bounding box center [588, 159] width 496 height 15
click at [340, 159] on input "Inherited IRA - Discover (2020) ( $6,000 )" at bounding box center [339, 159] width 1 height 1
radio input "true"
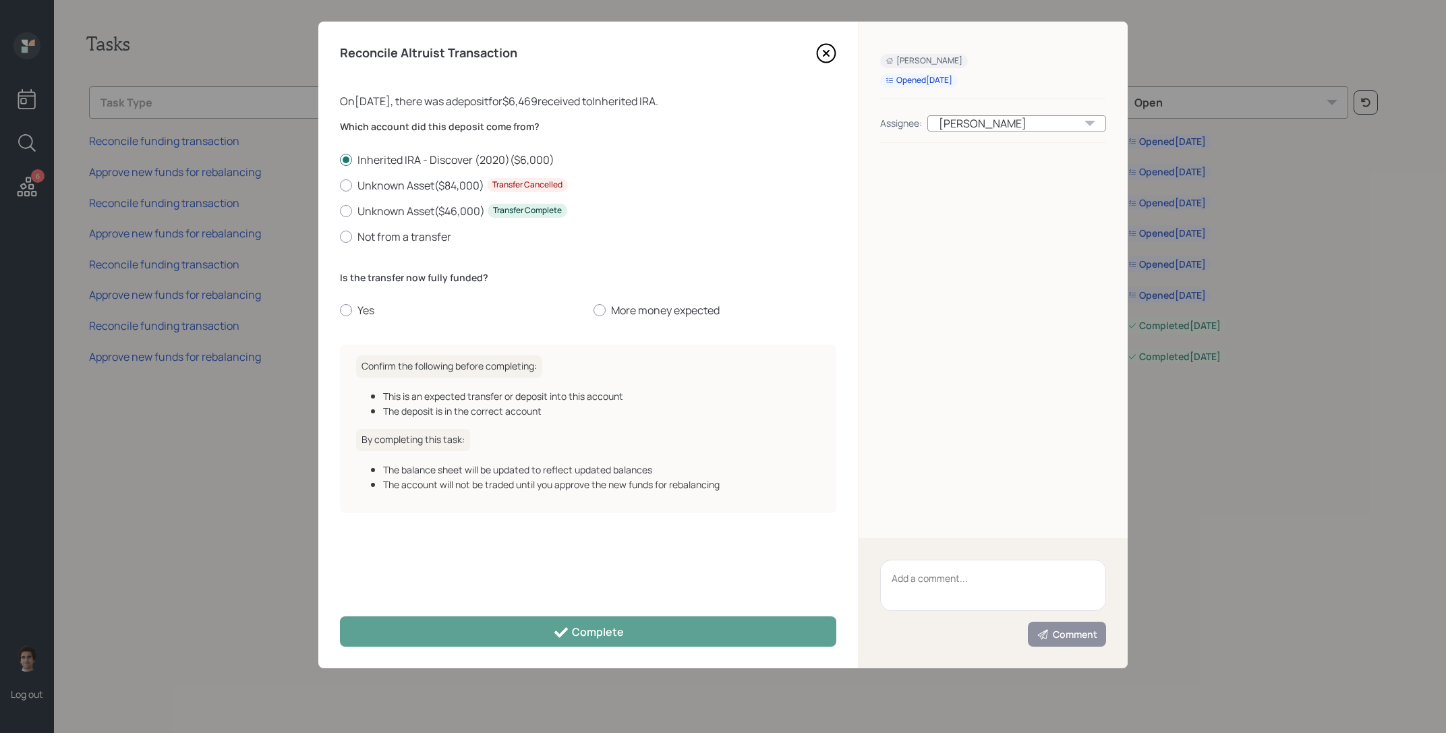
click at [367, 297] on div "Is the transfer now fully funded? Yes More money expected" at bounding box center [588, 294] width 496 height 47
click at [367, 309] on label "Yes" at bounding box center [461, 310] width 243 height 15
click at [340, 310] on input "Yes" at bounding box center [339, 310] width 1 height 1
radio input "true"
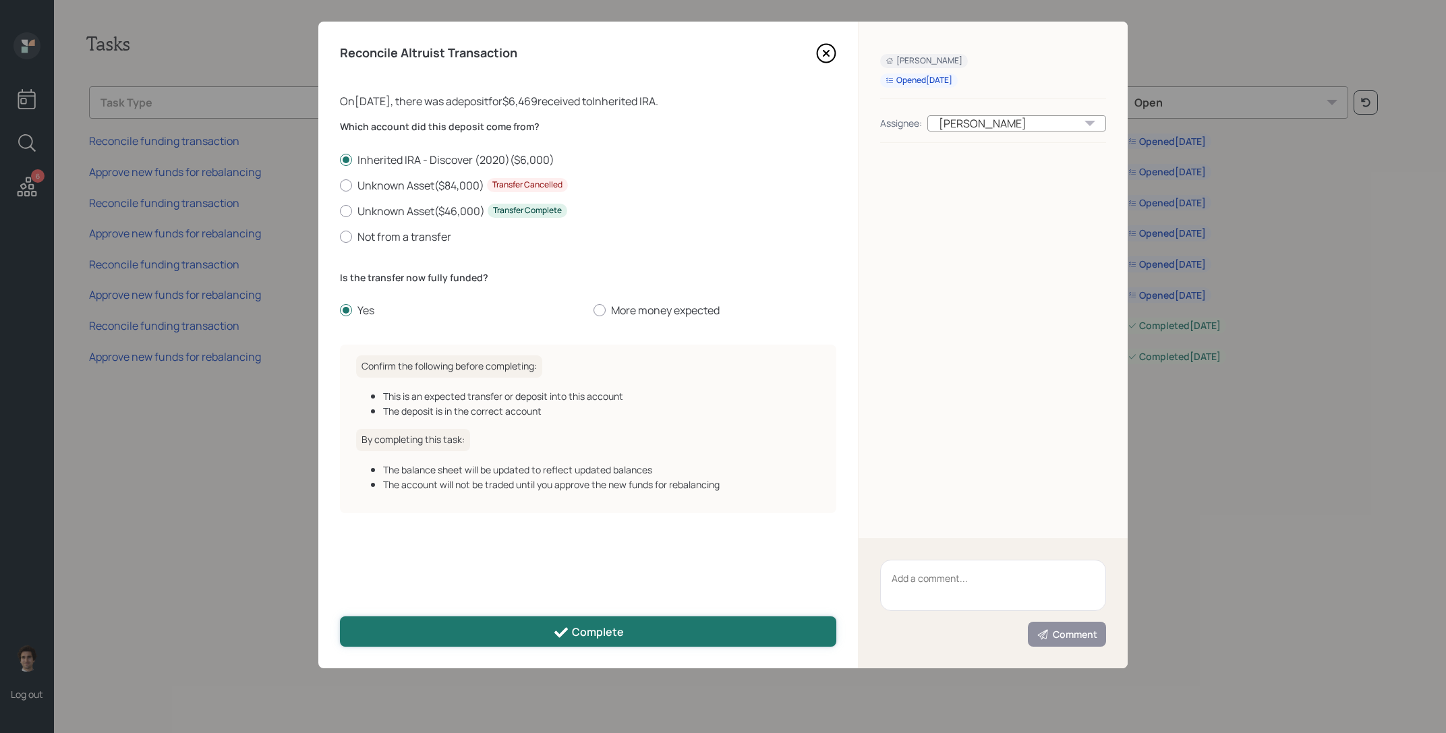
click at [590, 622] on button "Complete" at bounding box center [588, 631] width 496 height 30
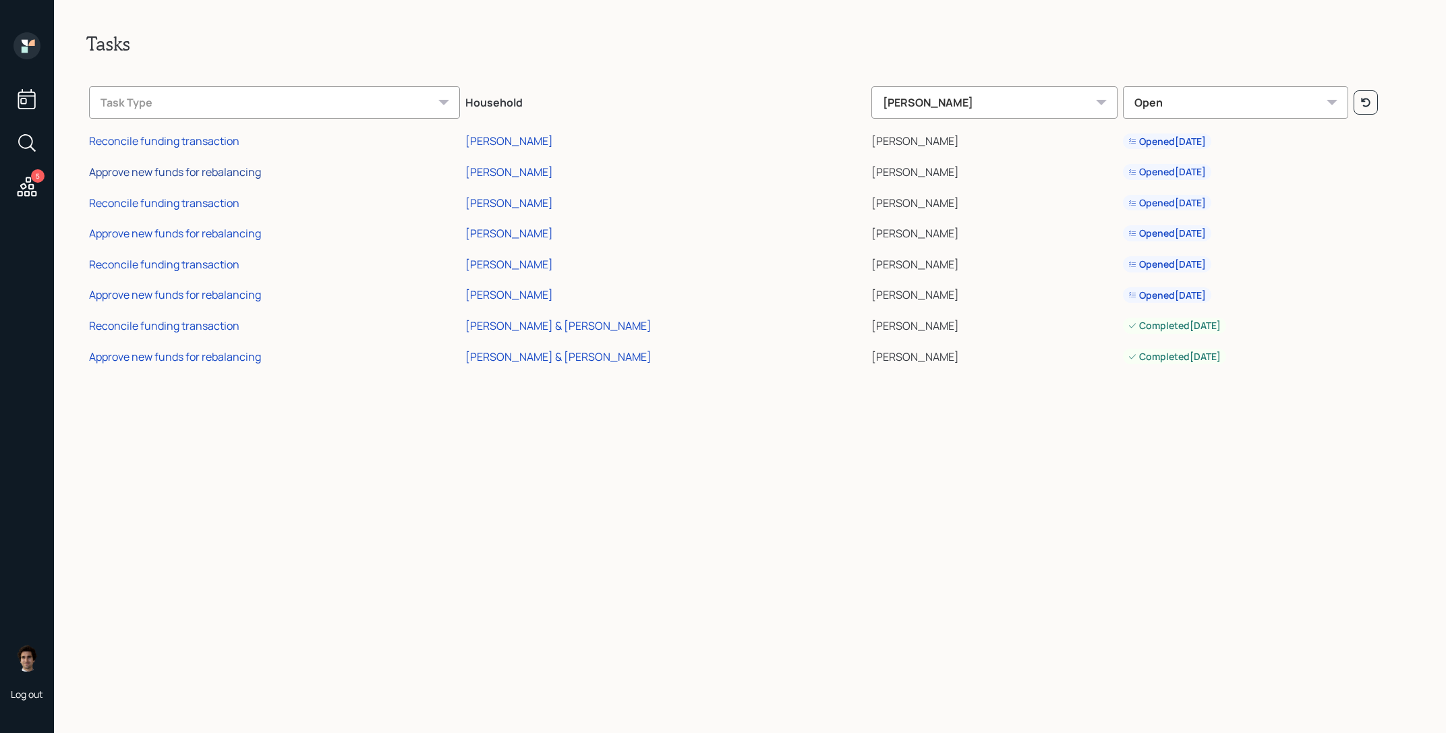
click at [202, 169] on div "Approve new funds for rebalancing" at bounding box center [175, 172] width 172 height 15
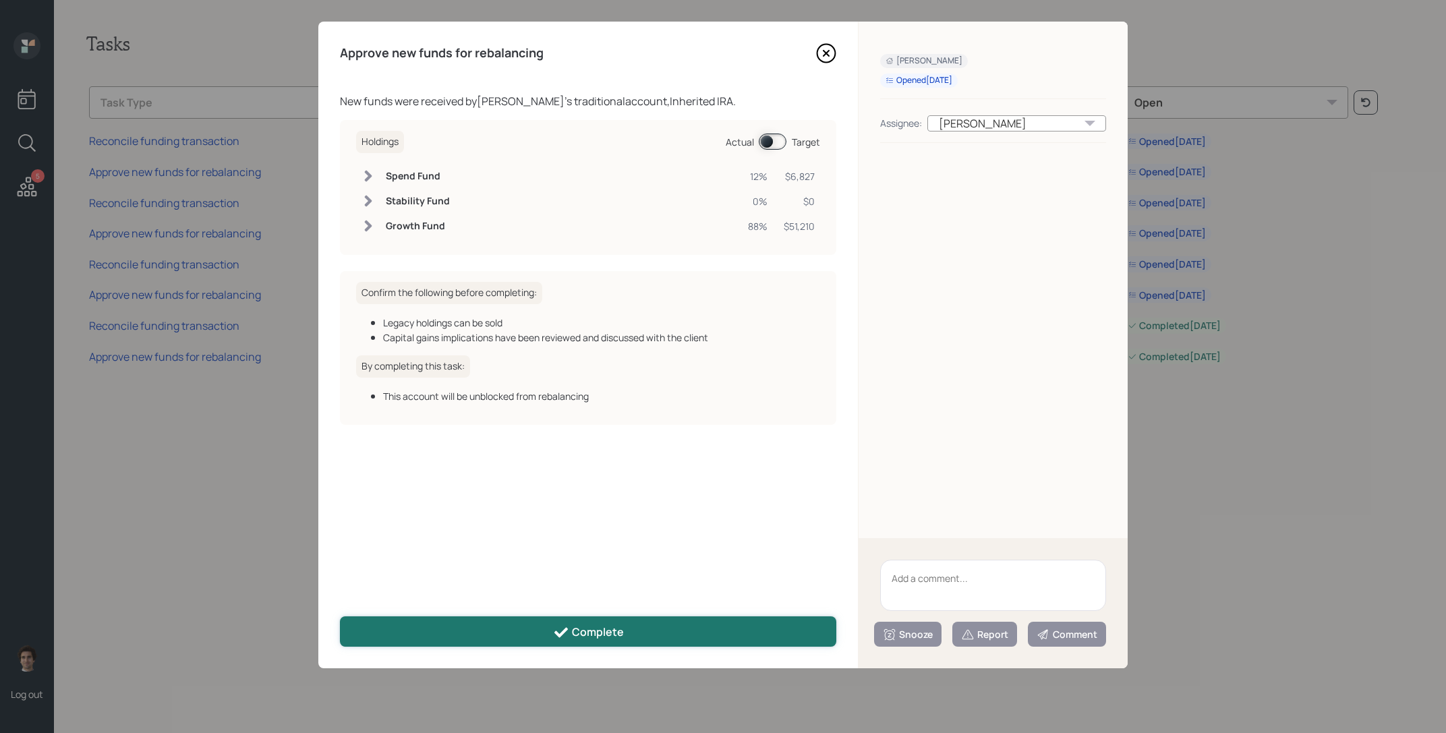
click at [532, 637] on button "Complete" at bounding box center [588, 631] width 496 height 30
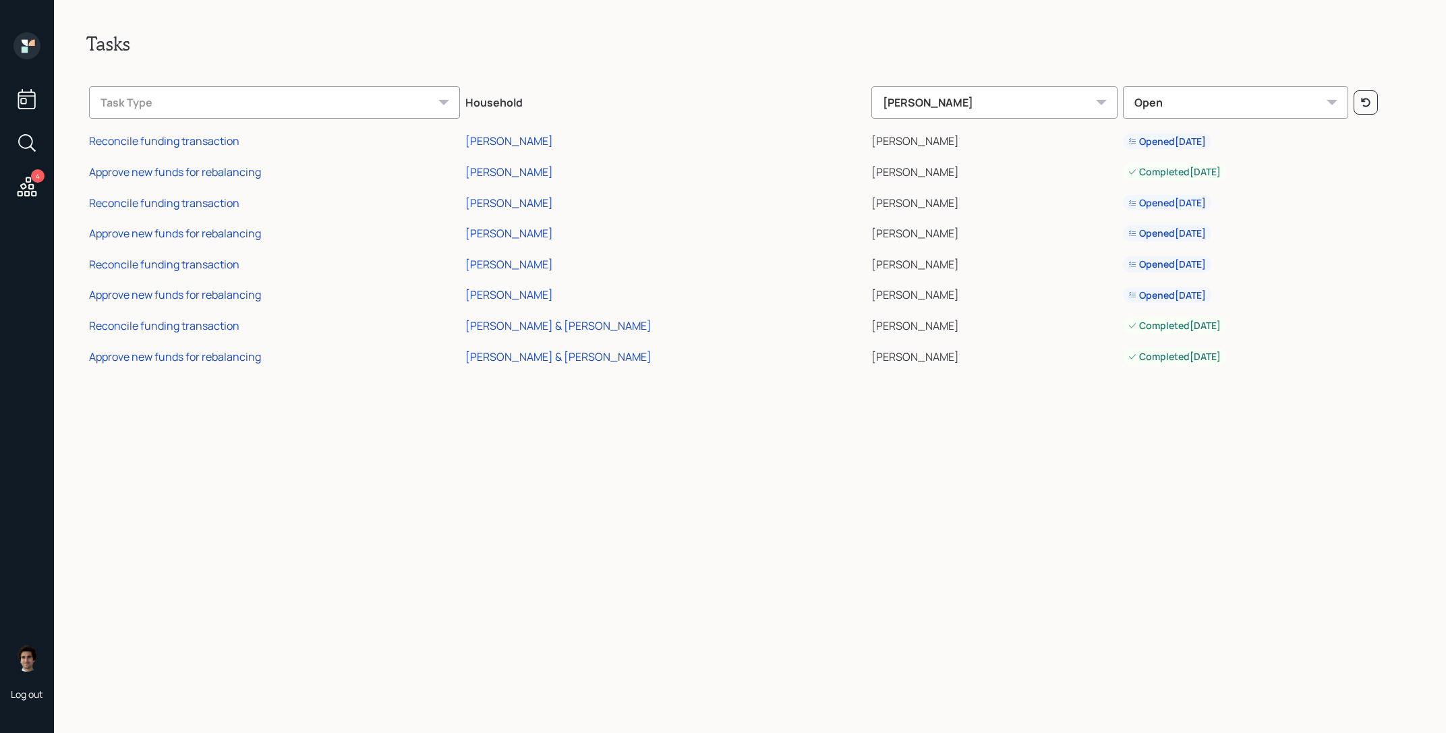
click at [223, 212] on td "Reconcile funding transaction" at bounding box center [274, 200] width 376 height 31
click at [223, 210] on td "Reconcile funding transaction" at bounding box center [274, 200] width 376 height 31
click at [224, 204] on div "Reconcile funding transaction" at bounding box center [164, 203] width 150 height 15
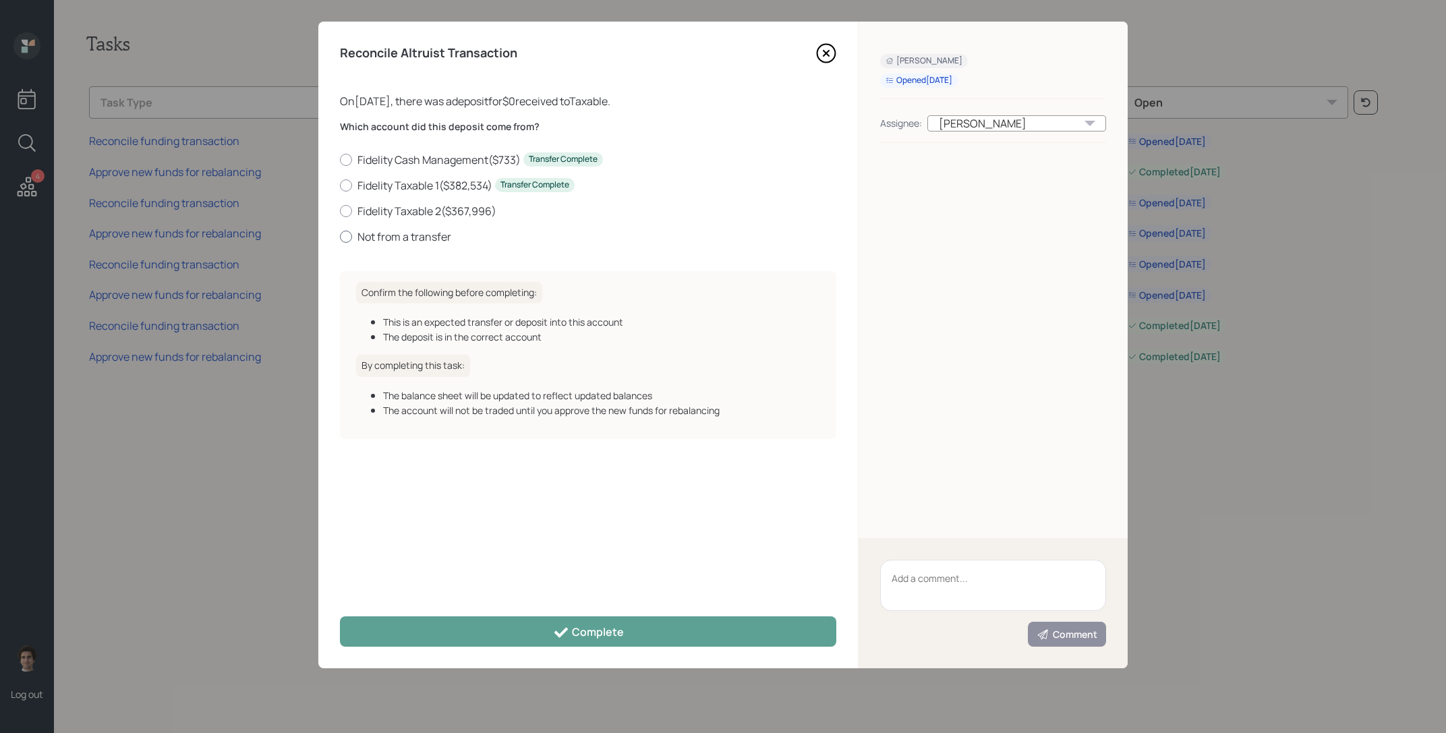
click at [362, 241] on label "Not from a transfer" at bounding box center [588, 236] width 496 height 15
click at [340, 237] on input "Not from a transfer" at bounding box center [339, 236] width 1 height 1
radio input "true"
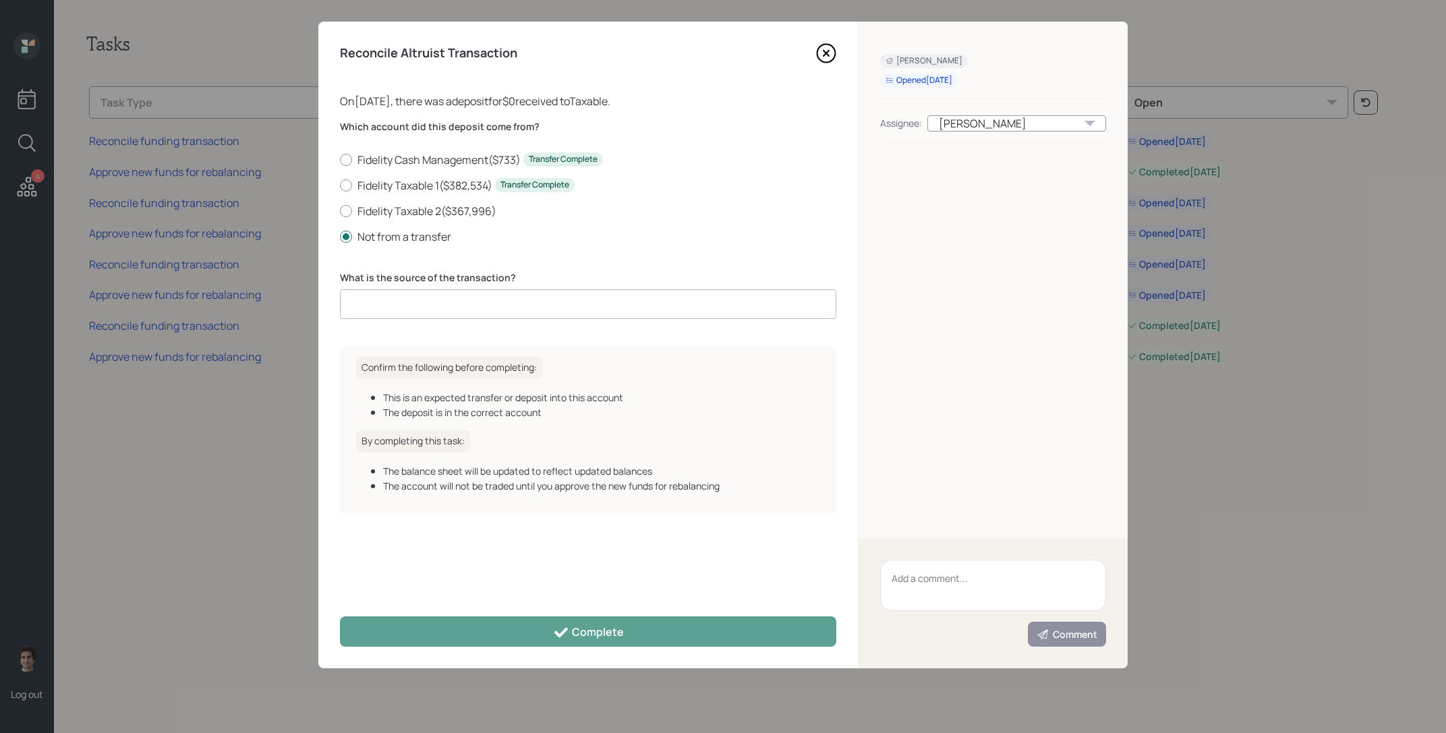
click at [548, 301] on input at bounding box center [588, 304] width 496 height 30
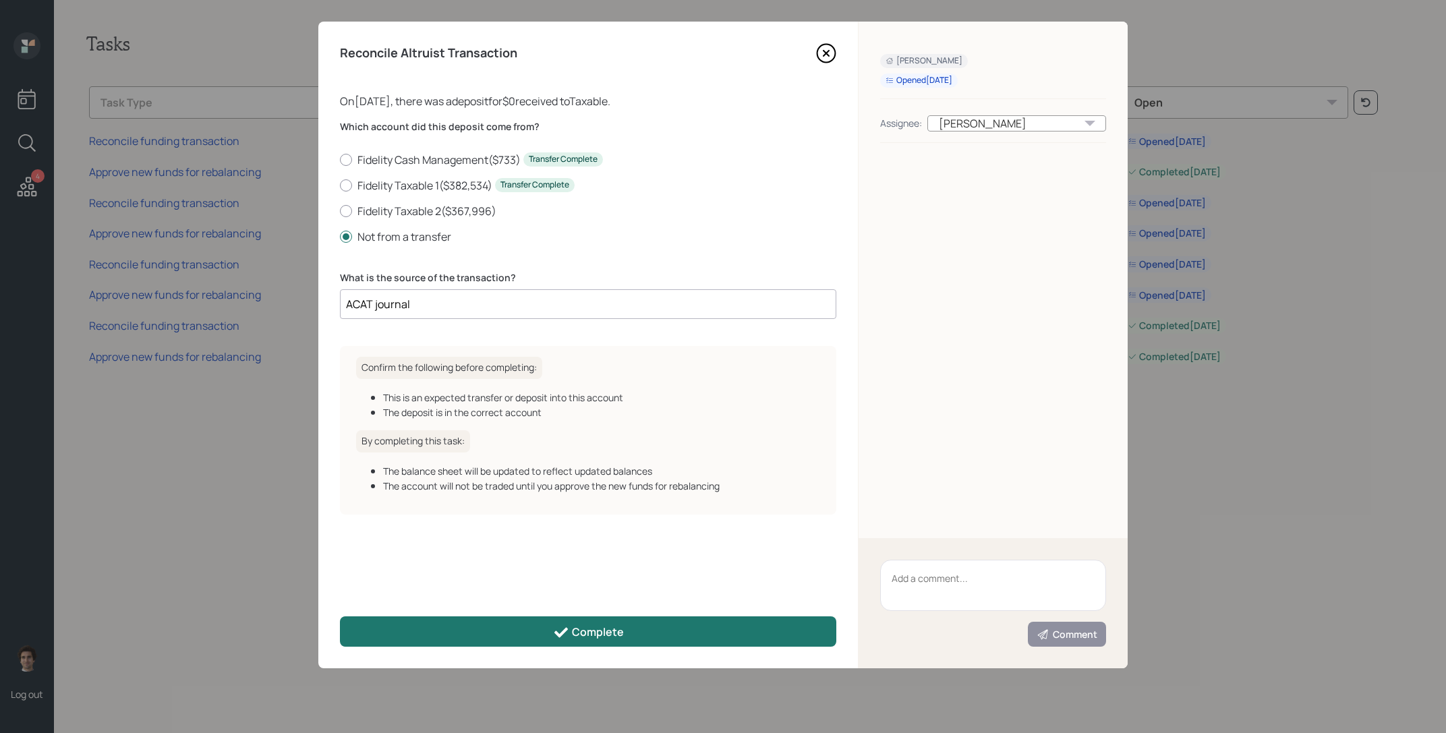
type input "ACAT journal"
click at [601, 623] on button "Complete" at bounding box center [588, 631] width 496 height 30
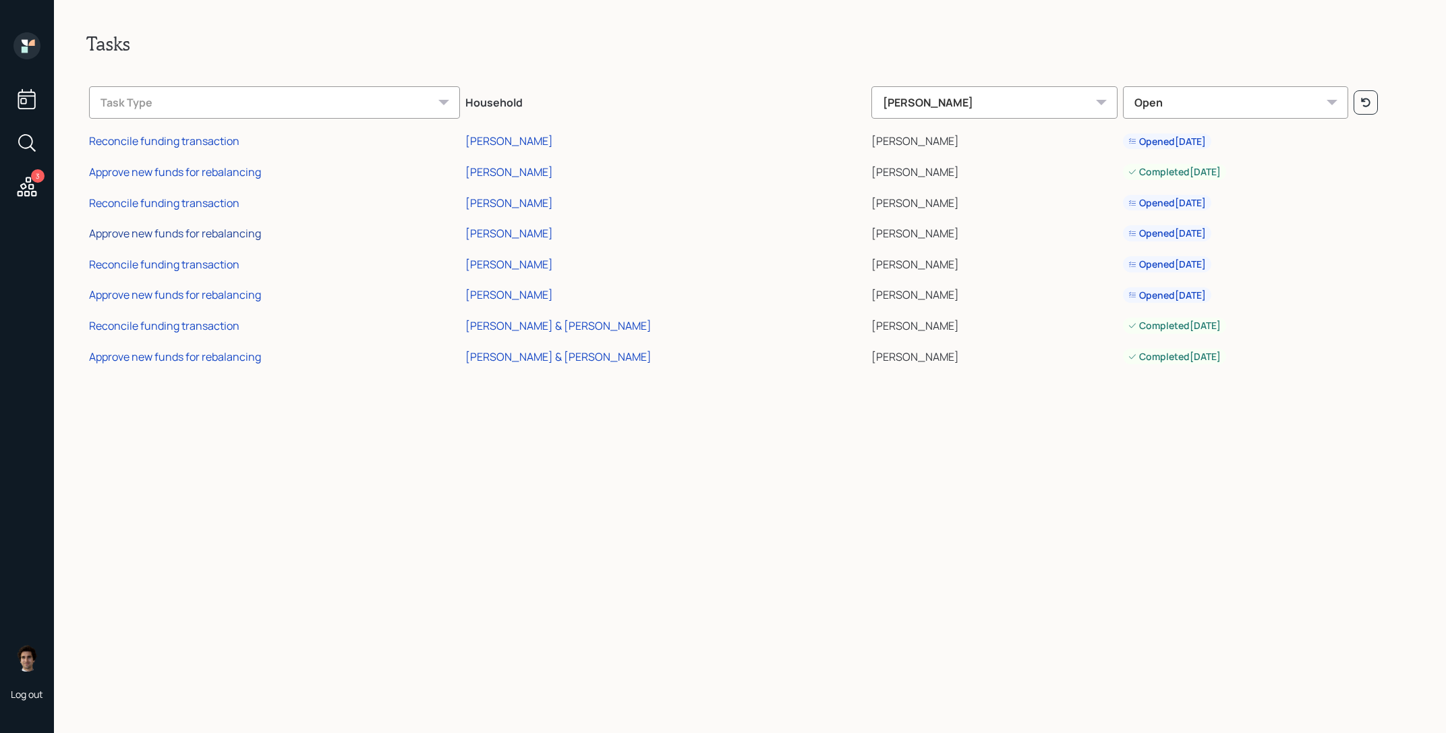
click at [235, 237] on div "Approve new funds for rebalancing" at bounding box center [175, 233] width 172 height 15
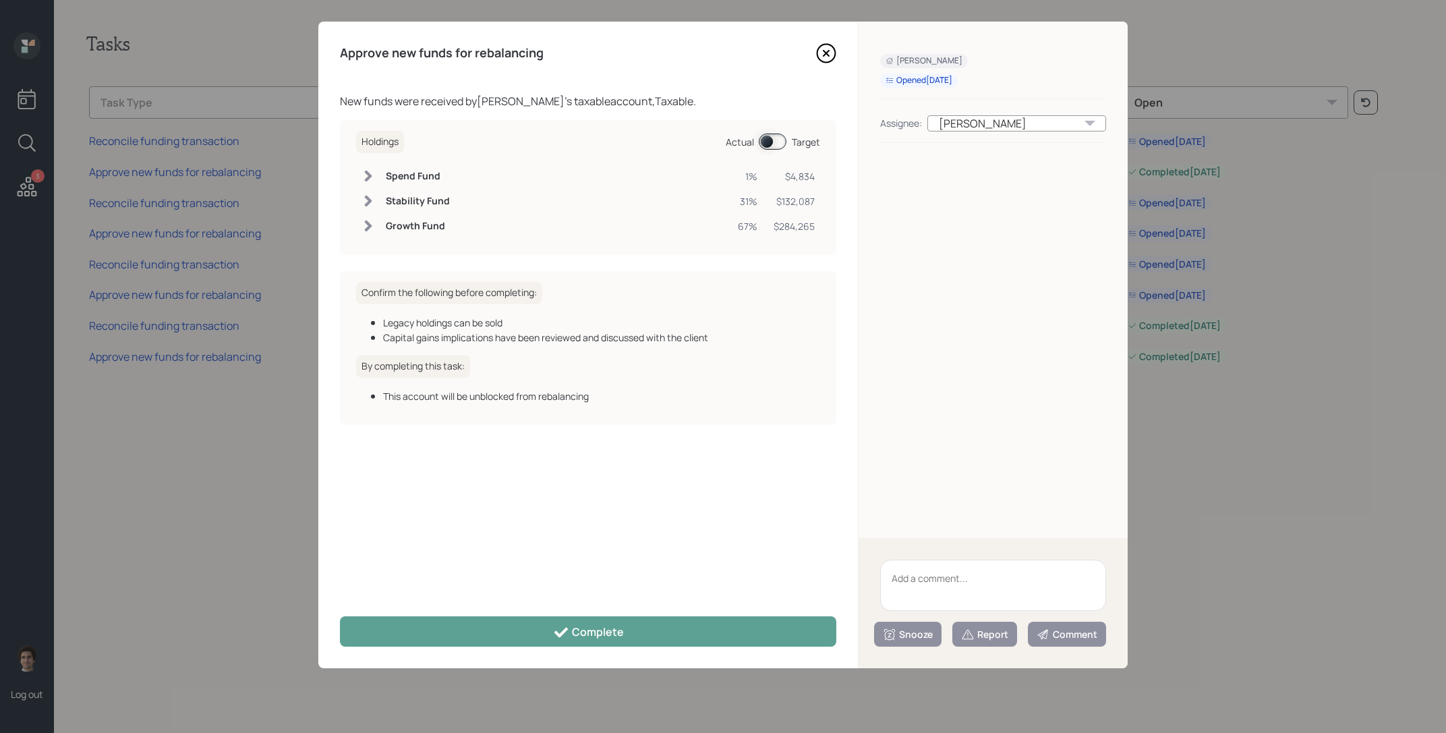
click at [788, 140] on div "Actual Target" at bounding box center [773, 142] width 94 height 16
click at [782, 140] on span at bounding box center [773, 142] width 28 height 16
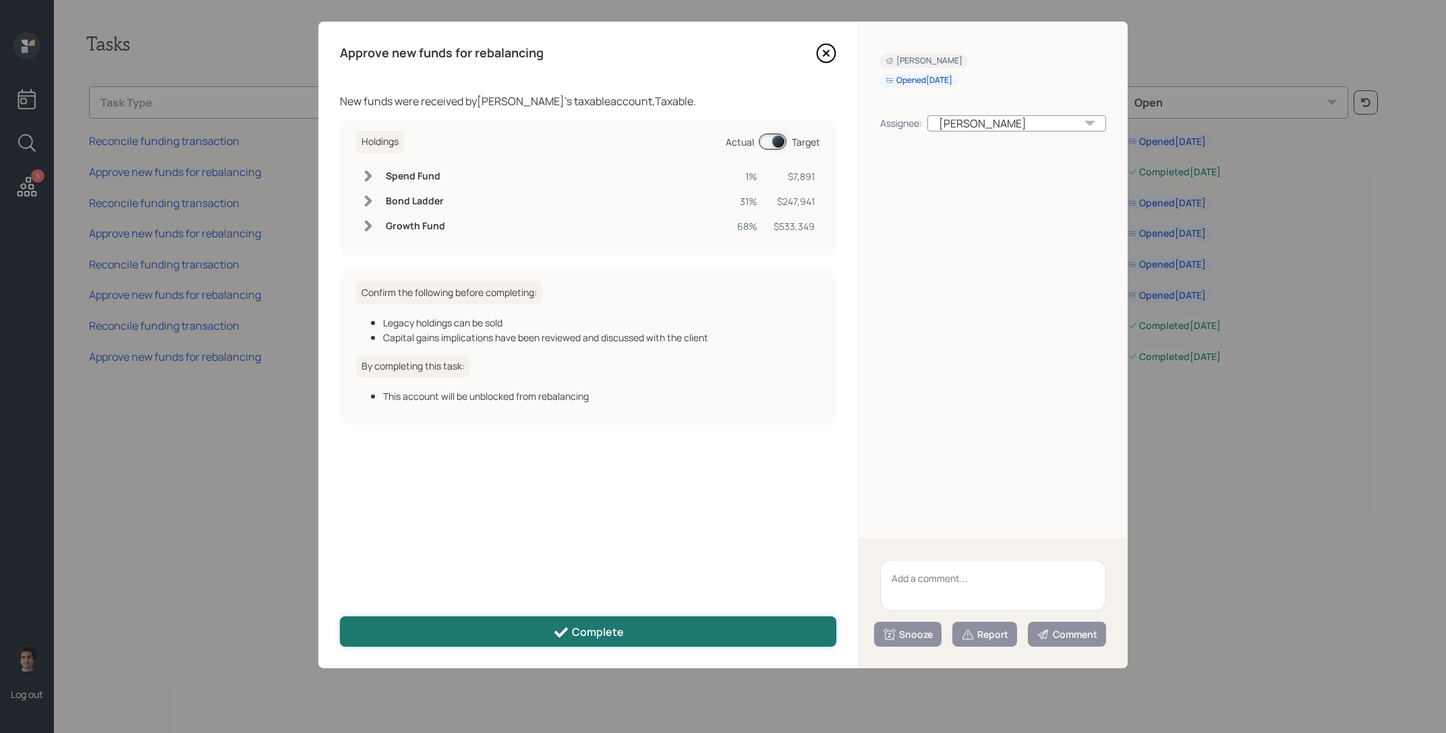
click at [701, 629] on button "Complete" at bounding box center [588, 631] width 496 height 30
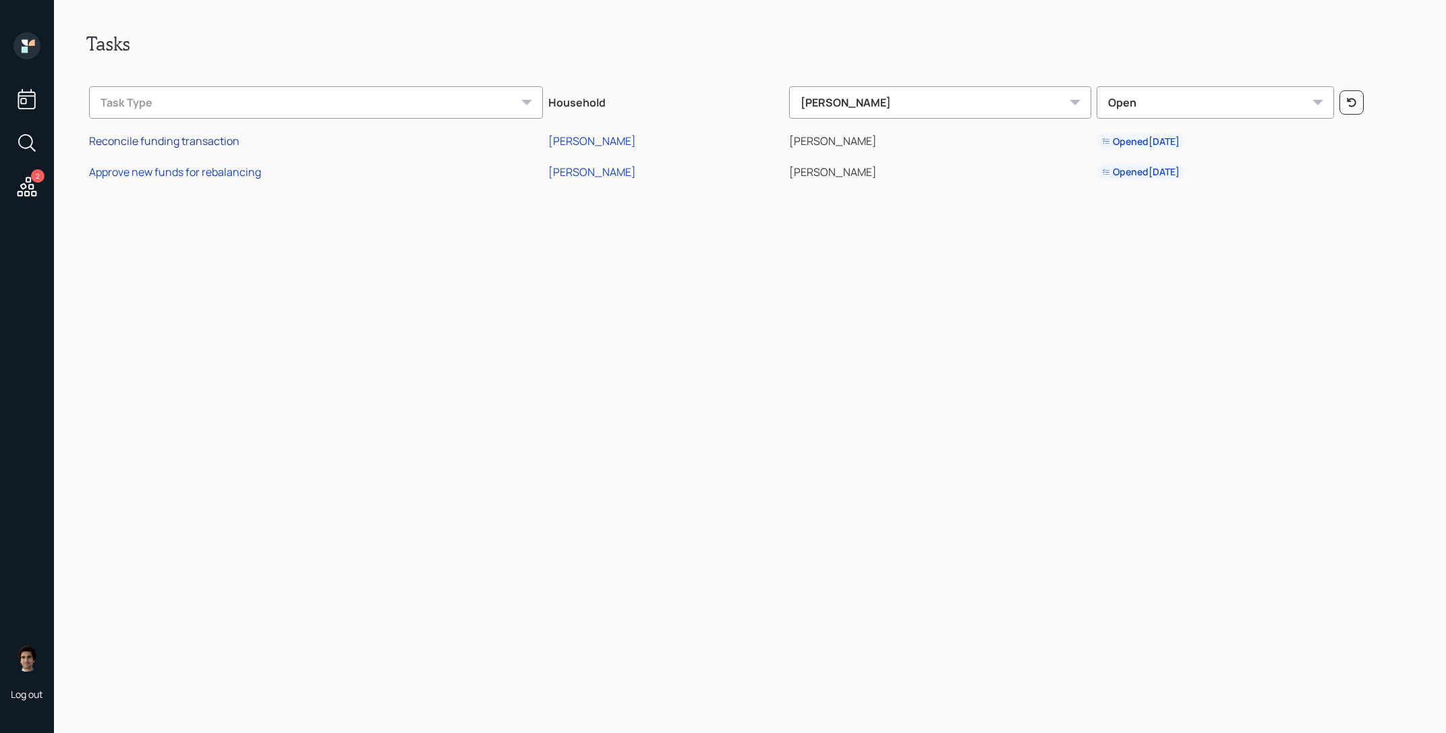
click at [192, 142] on div "Reconcile funding transaction" at bounding box center [164, 141] width 150 height 15
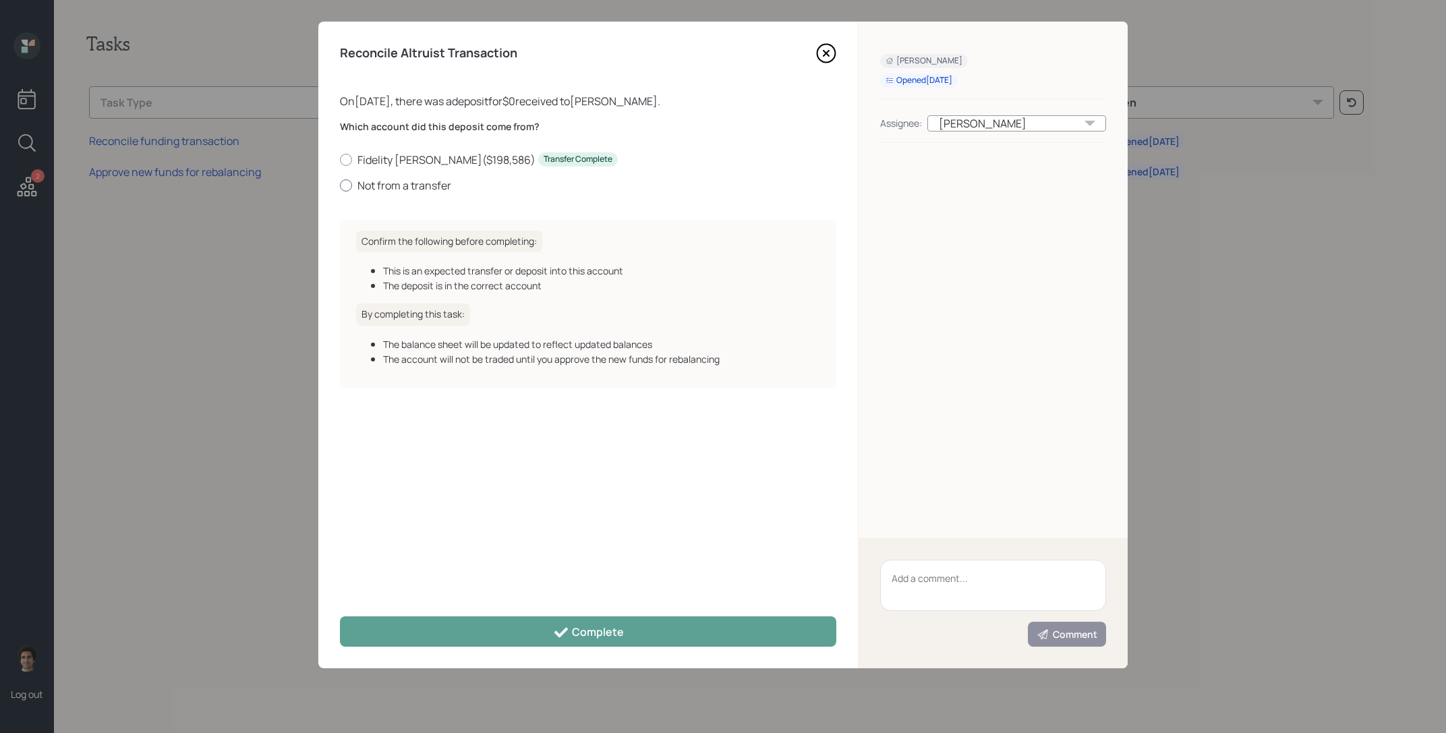
click at [430, 178] on label "Not from a transfer" at bounding box center [588, 185] width 496 height 15
click at [340, 185] on input "Not from a transfer" at bounding box center [339, 185] width 1 height 1
radio input "true"
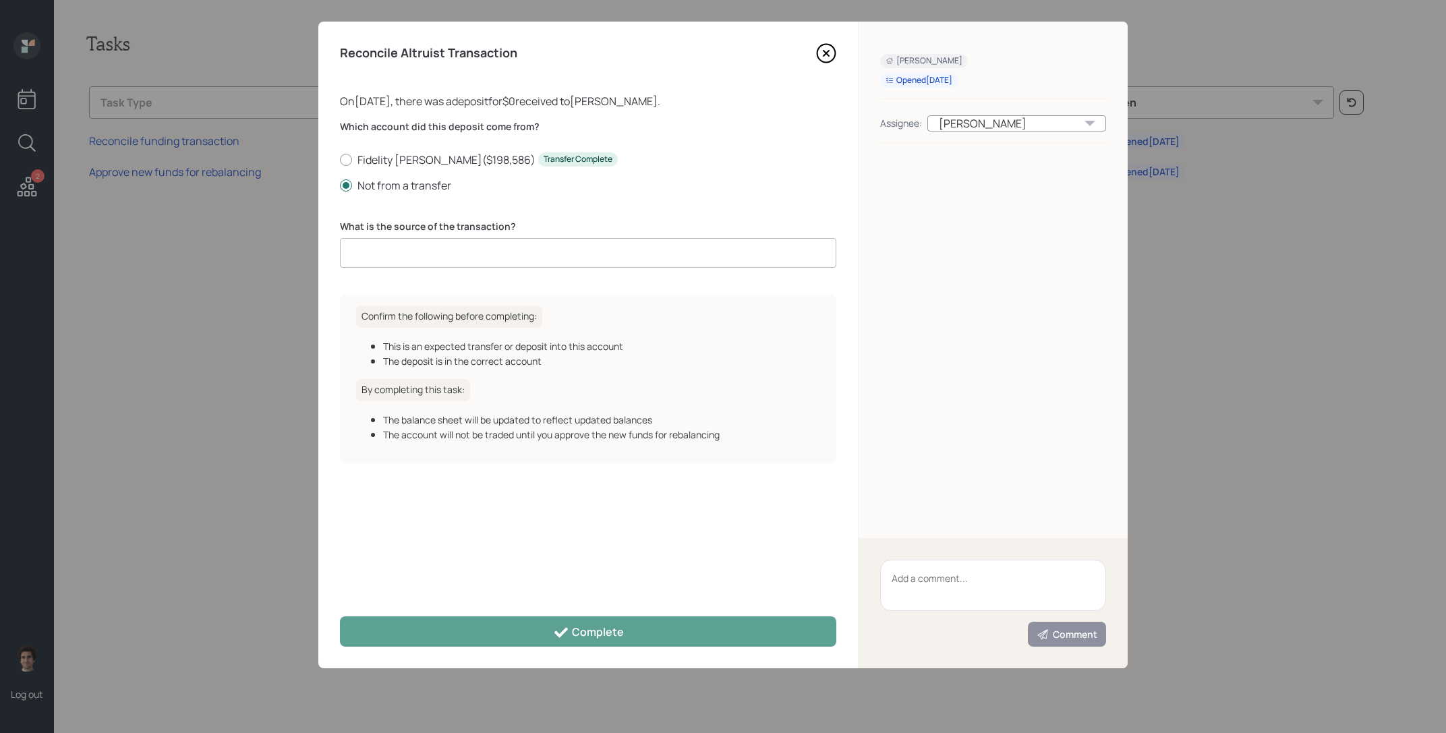
click at [502, 262] on input at bounding box center [588, 253] width 496 height 30
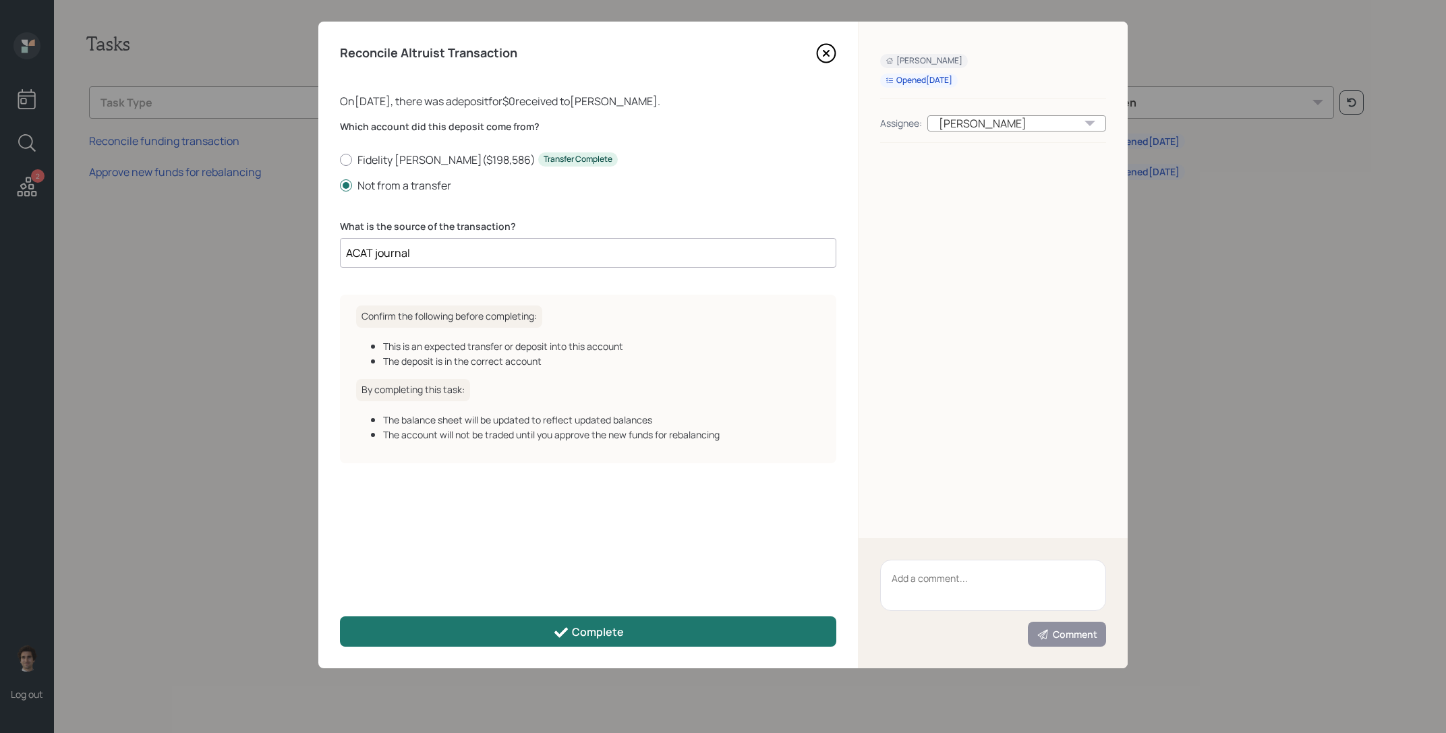
type input "ACAT journal"
click at [574, 639] on div "Complete" at bounding box center [588, 632] width 71 height 16
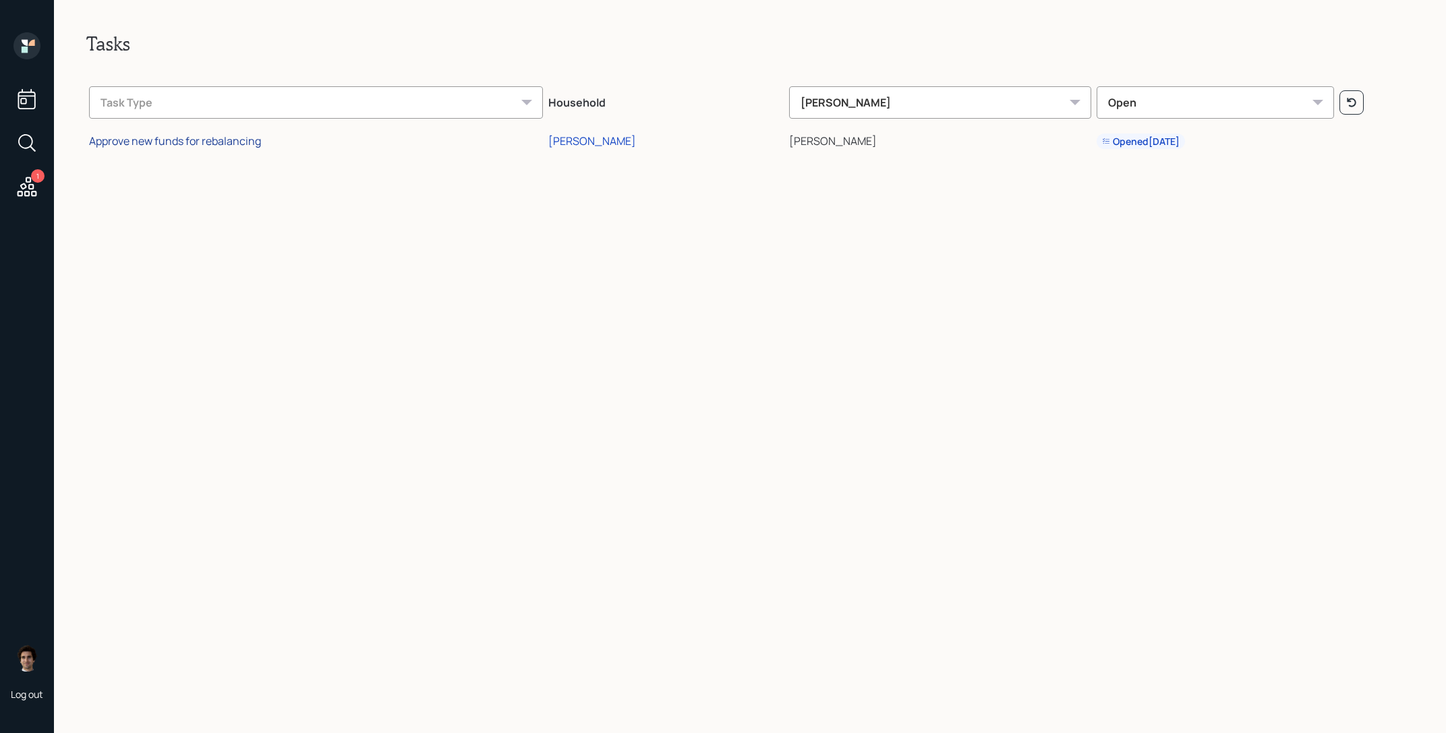
click at [198, 147] on div "Approve new funds for rebalancing" at bounding box center [175, 141] width 172 height 15
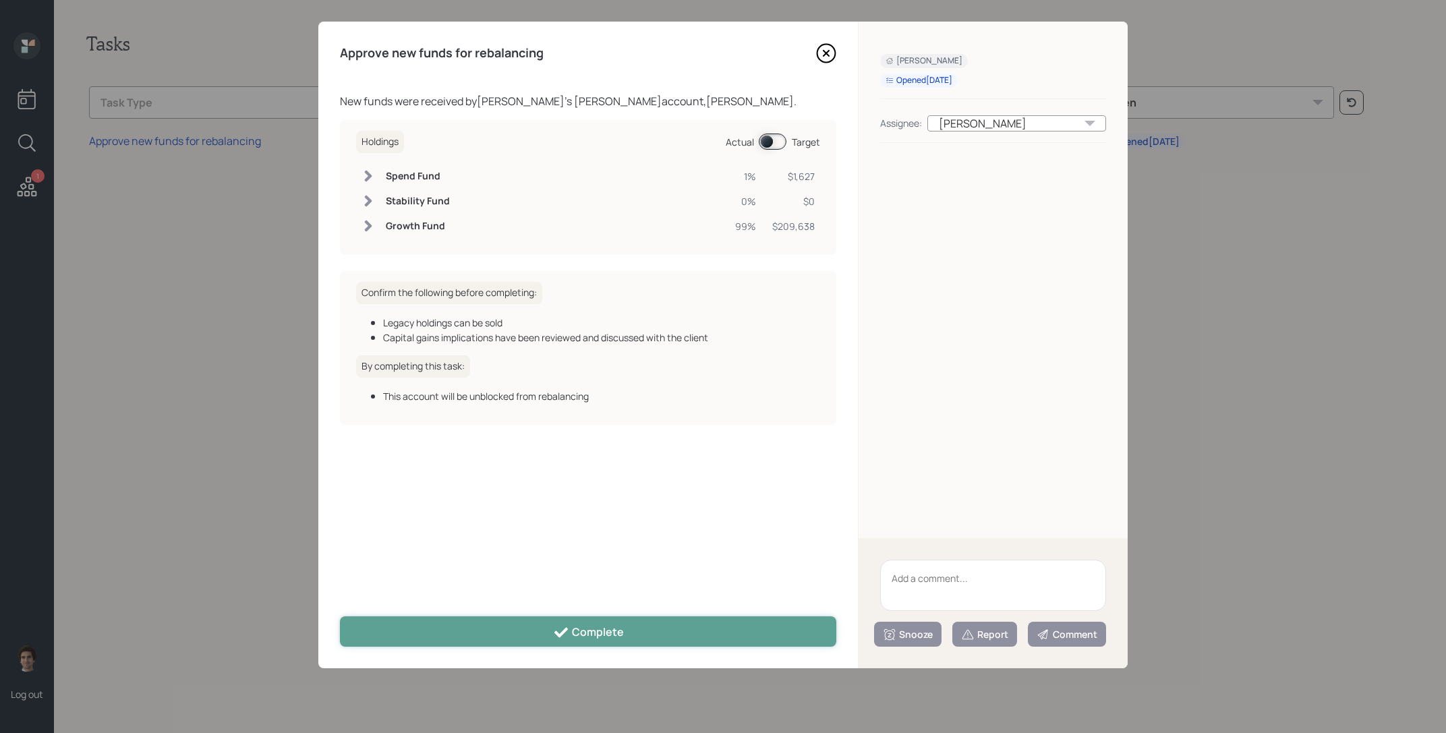
click at [537, 647] on div "Approve new funds for rebalancing New funds were received by Dana Ludwig 's rot…" at bounding box center [587, 345] width 539 height 647
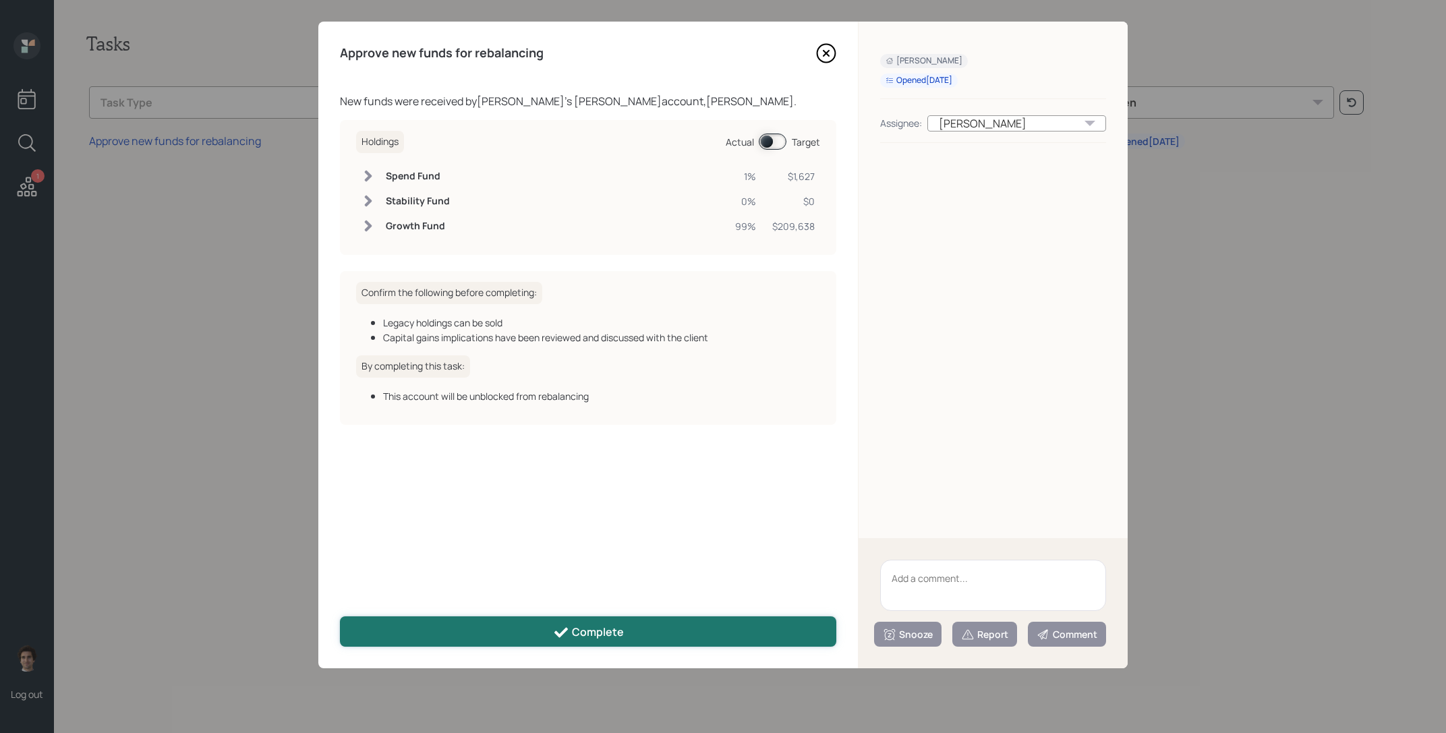
click at [535, 644] on button "Complete" at bounding box center [588, 631] width 496 height 30
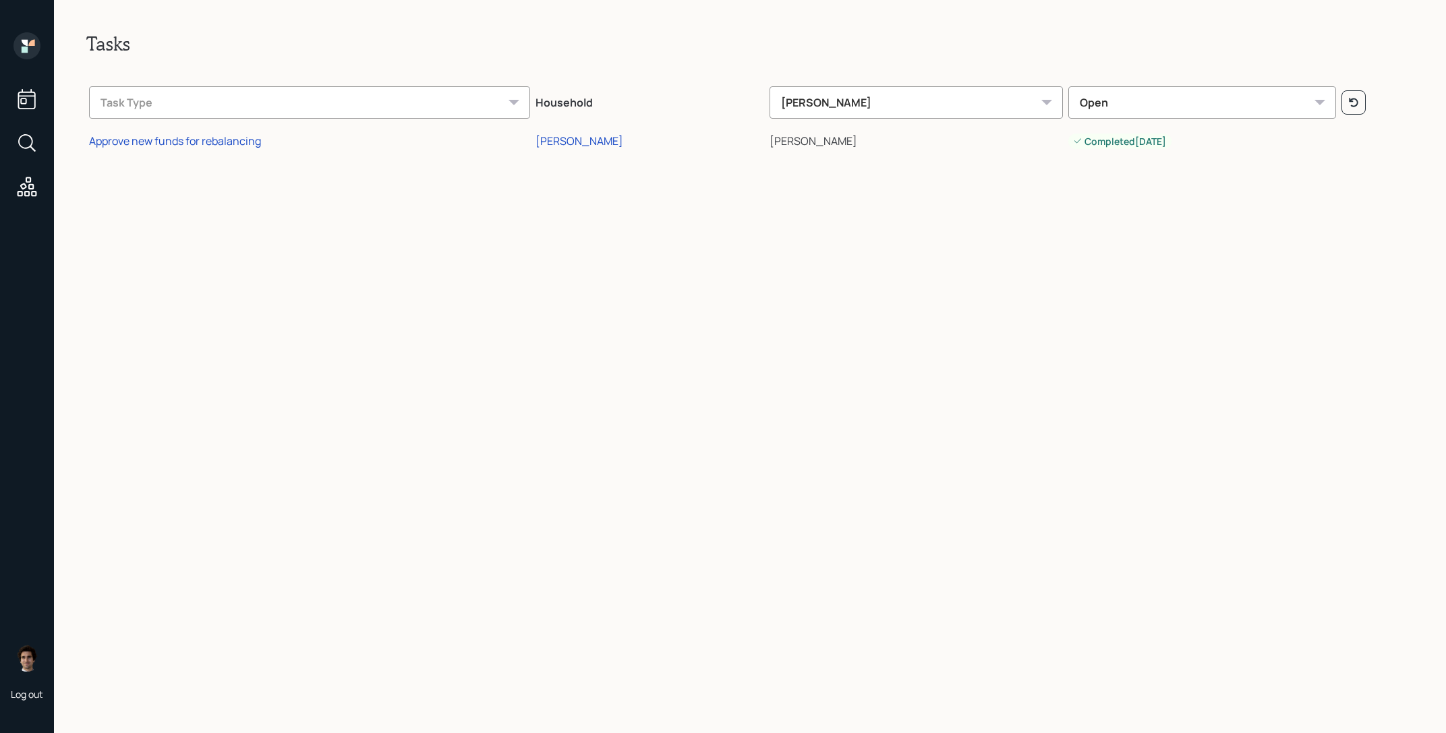
click at [198, 127] on td "Approve new funds for rebalancing" at bounding box center [309, 139] width 446 height 31
